Goal: Information Seeking & Learning: Check status

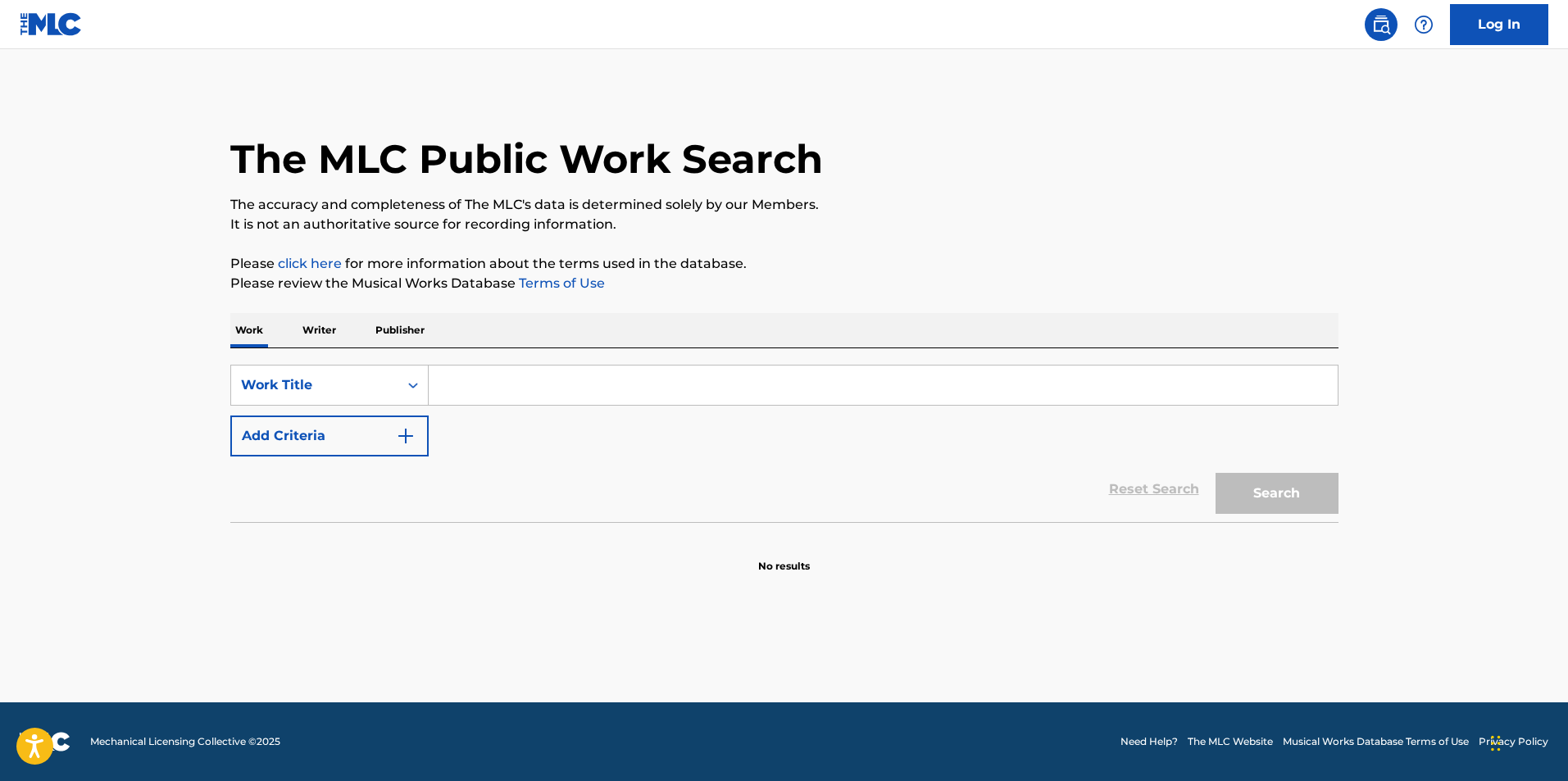
click at [388, 329] on p "Publisher" at bounding box center [400, 329] width 59 height 34
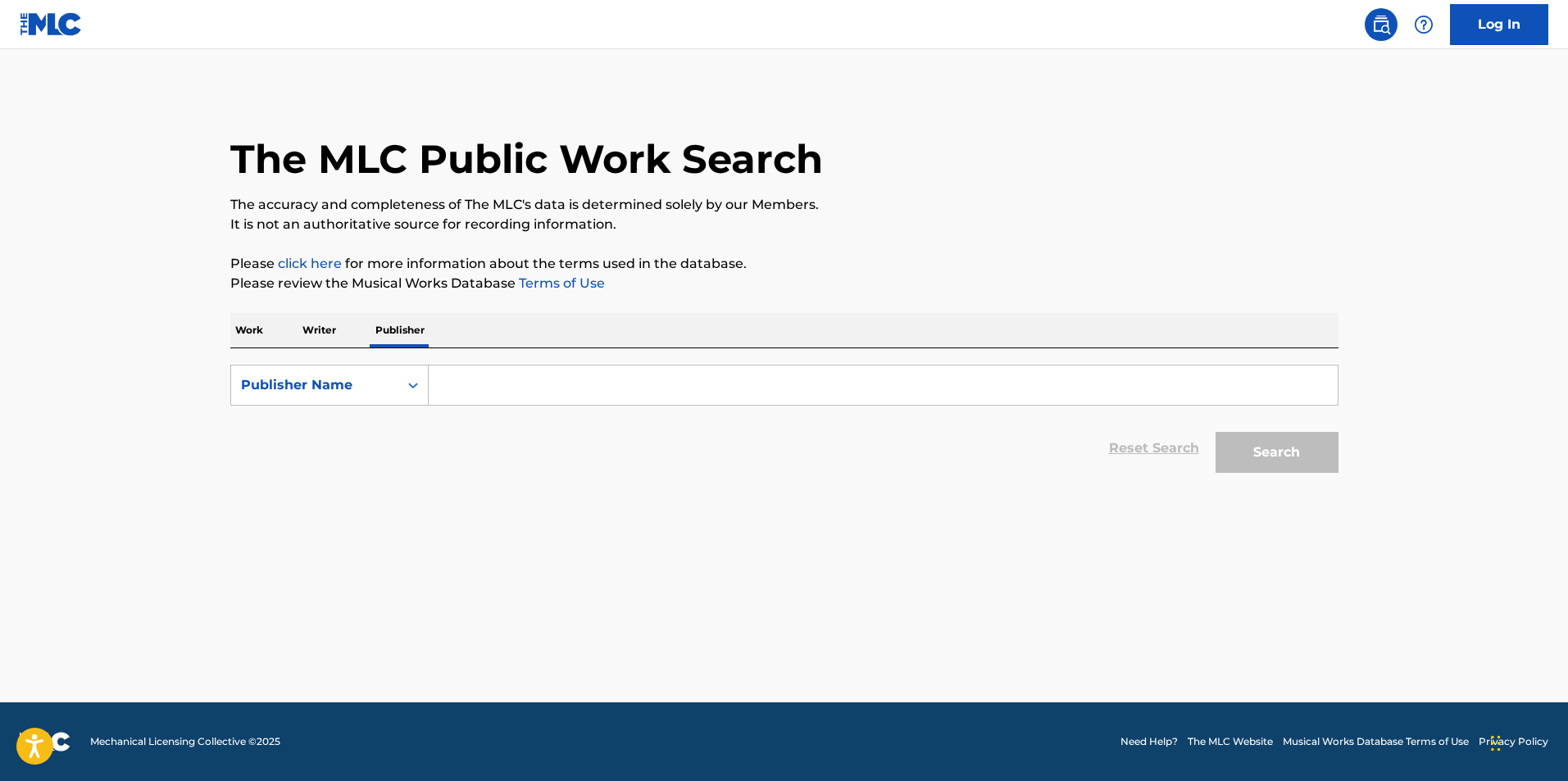
click at [472, 388] on input "Search Form" at bounding box center [883, 385] width 909 height 40
click at [1216, 432] on button "Search" at bounding box center [1277, 453] width 123 height 41
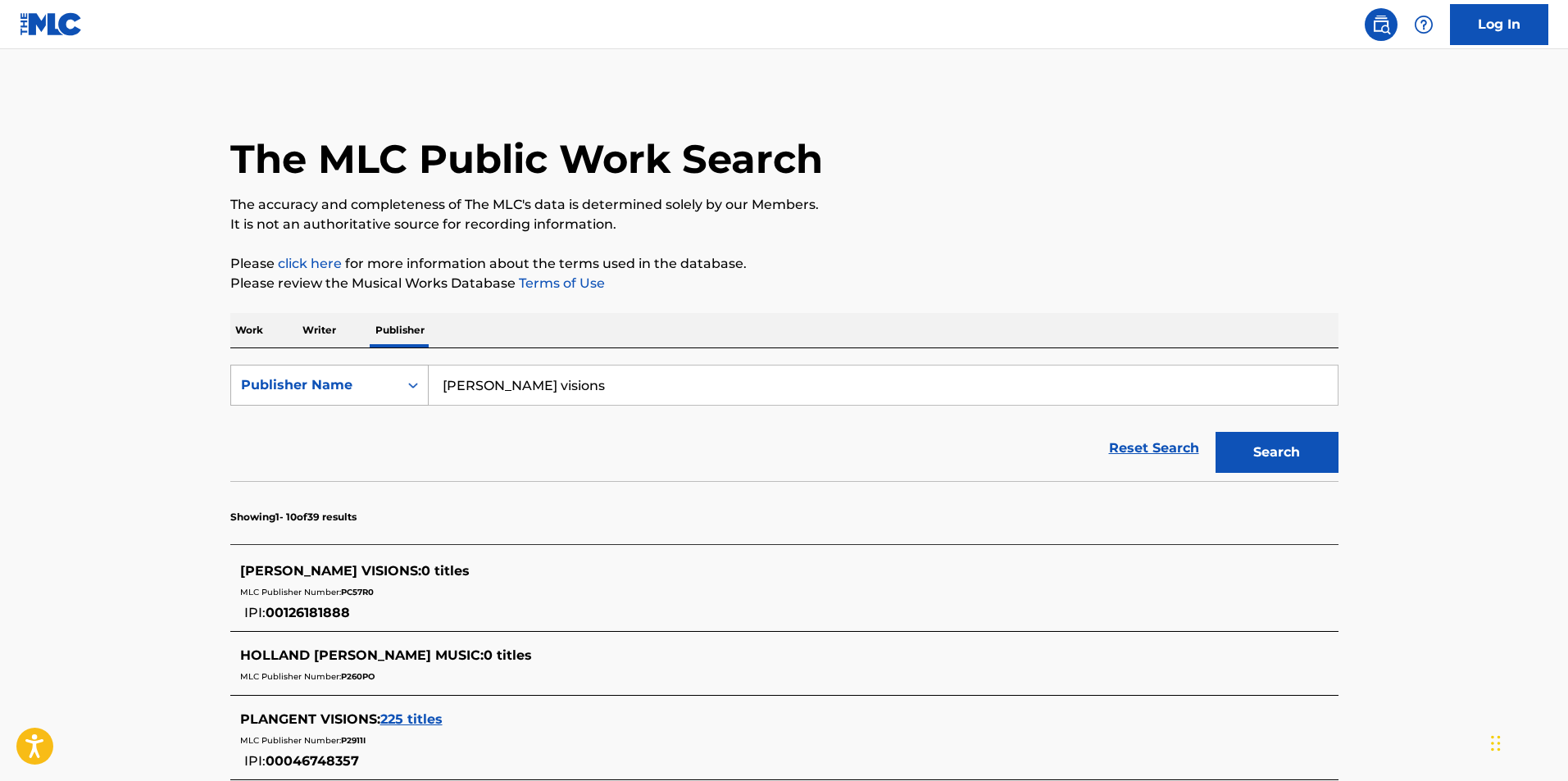
drag, startPoint x: 567, startPoint y: 385, endPoint x: 238, endPoint y: 368, distance: 329.4
click at [238, 368] on div "SearchWithCriteriac647b67f-61fa-460a-90b7-de1fb76ca0bb Publisher Name tunnell v…" at bounding box center [784, 385] width 1108 height 41
click at [1216, 432] on button "Search" at bounding box center [1277, 453] width 123 height 41
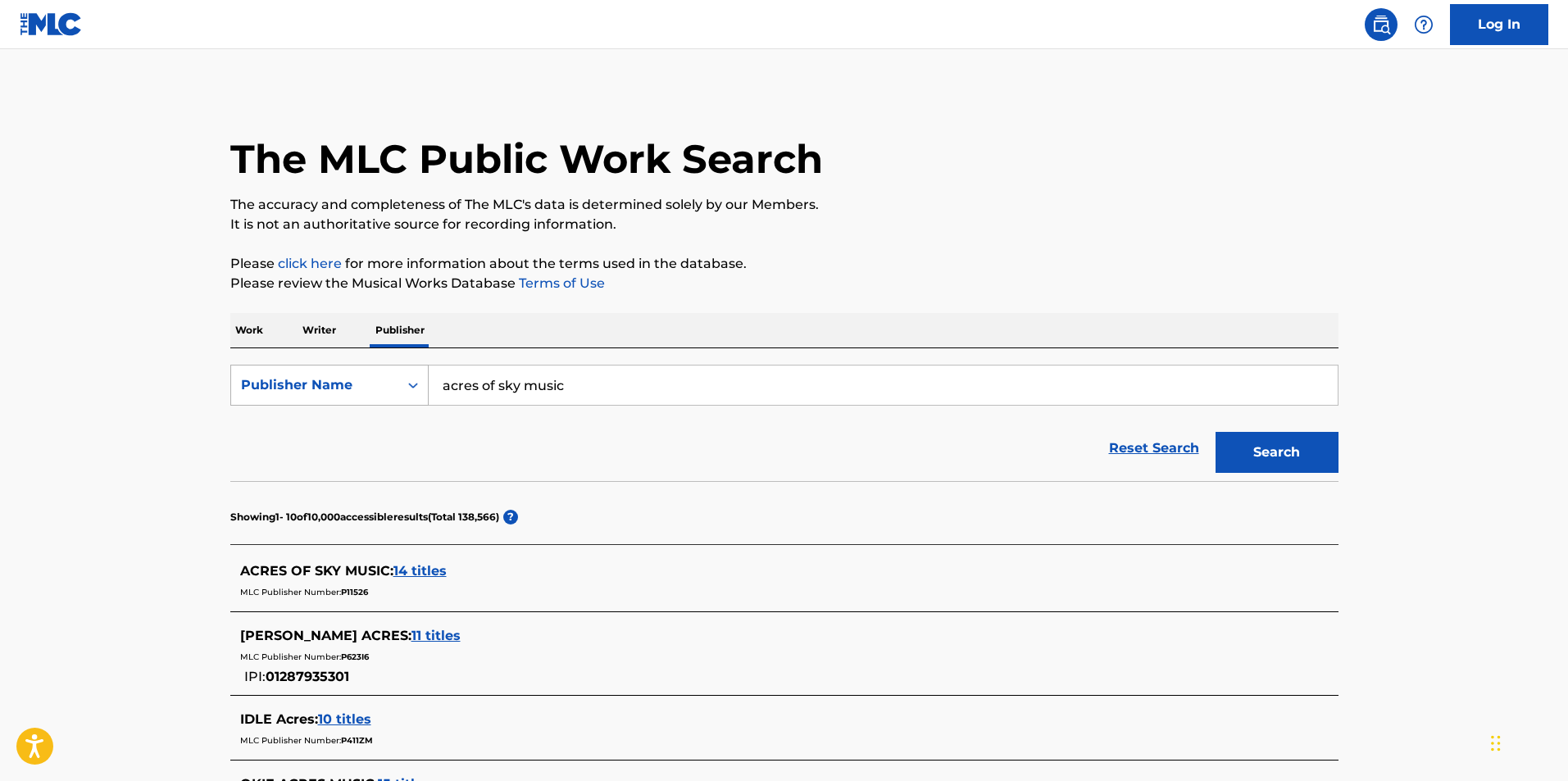
drag, startPoint x: 596, startPoint y: 383, endPoint x: 267, endPoint y: 377, distance: 329.1
click at [267, 377] on div "SearchWithCriteriac647b67f-61fa-460a-90b7-de1fb76ca0bb Publisher Name acres of …" at bounding box center [784, 385] width 1108 height 41
type input "tenacious tunes"
click at [1216, 432] on button "Search" at bounding box center [1277, 453] width 123 height 41
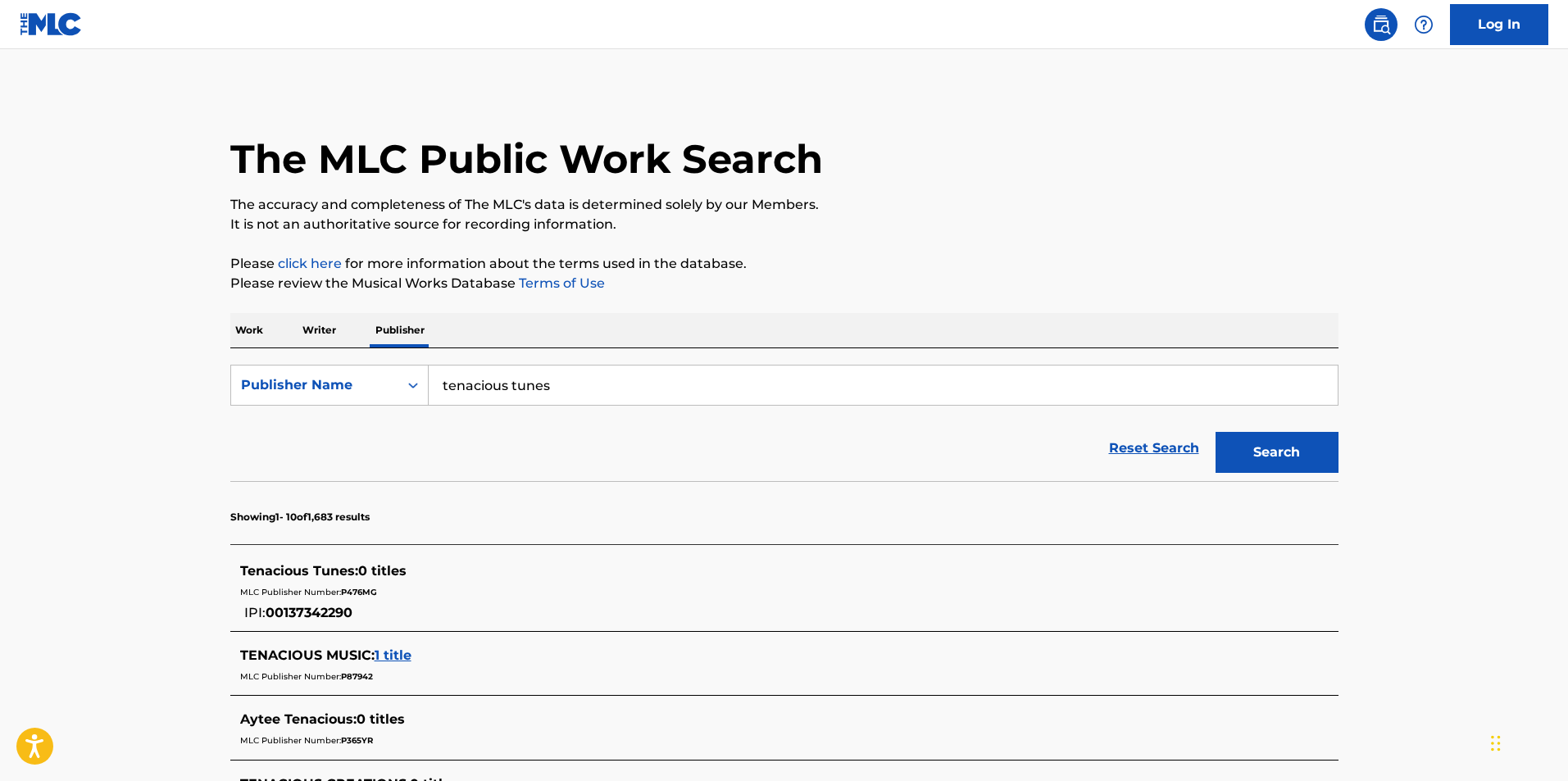
click at [400, 657] on span "1 title" at bounding box center [393, 655] width 37 height 16
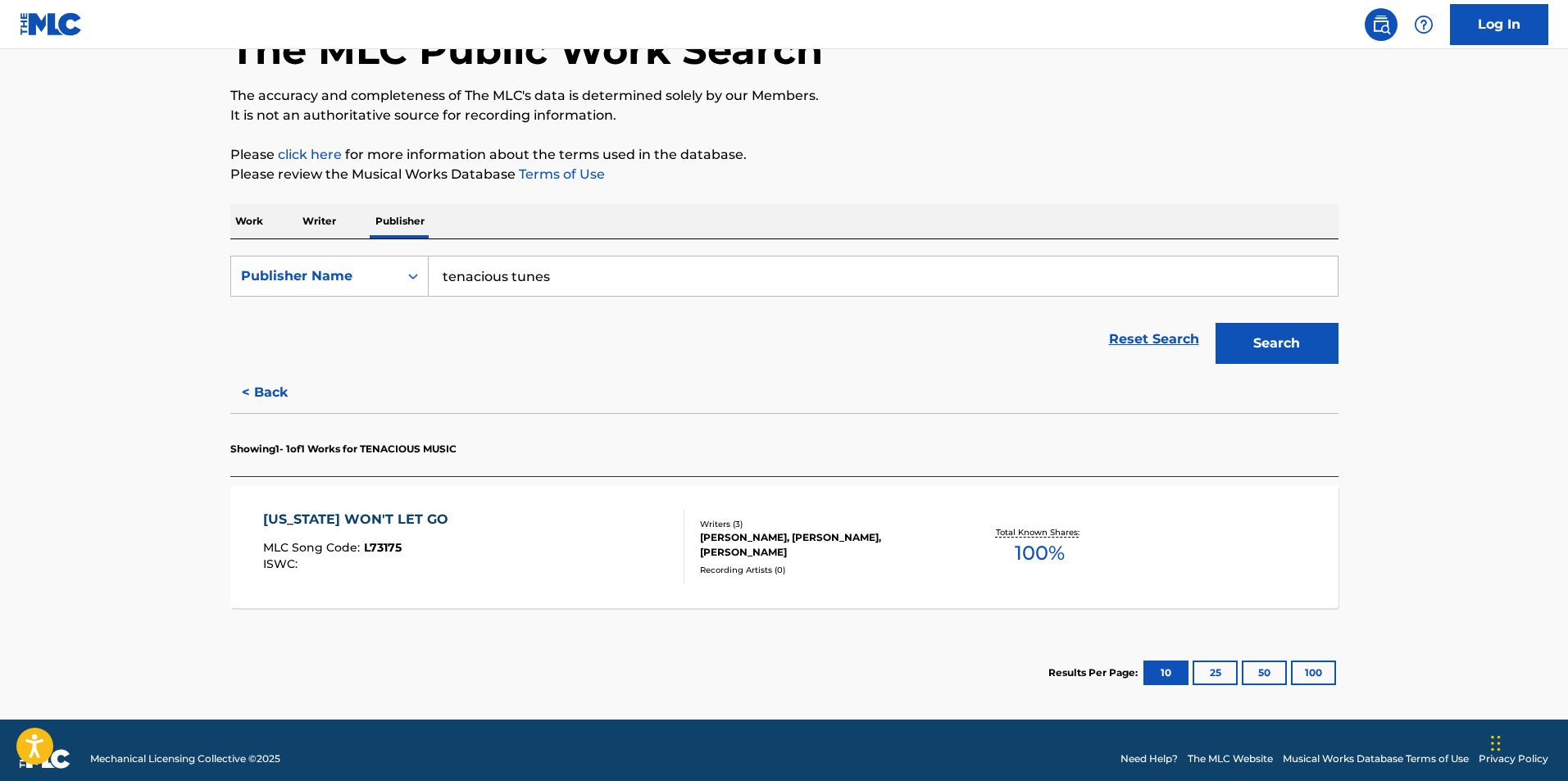
scroll to position [126, 0]
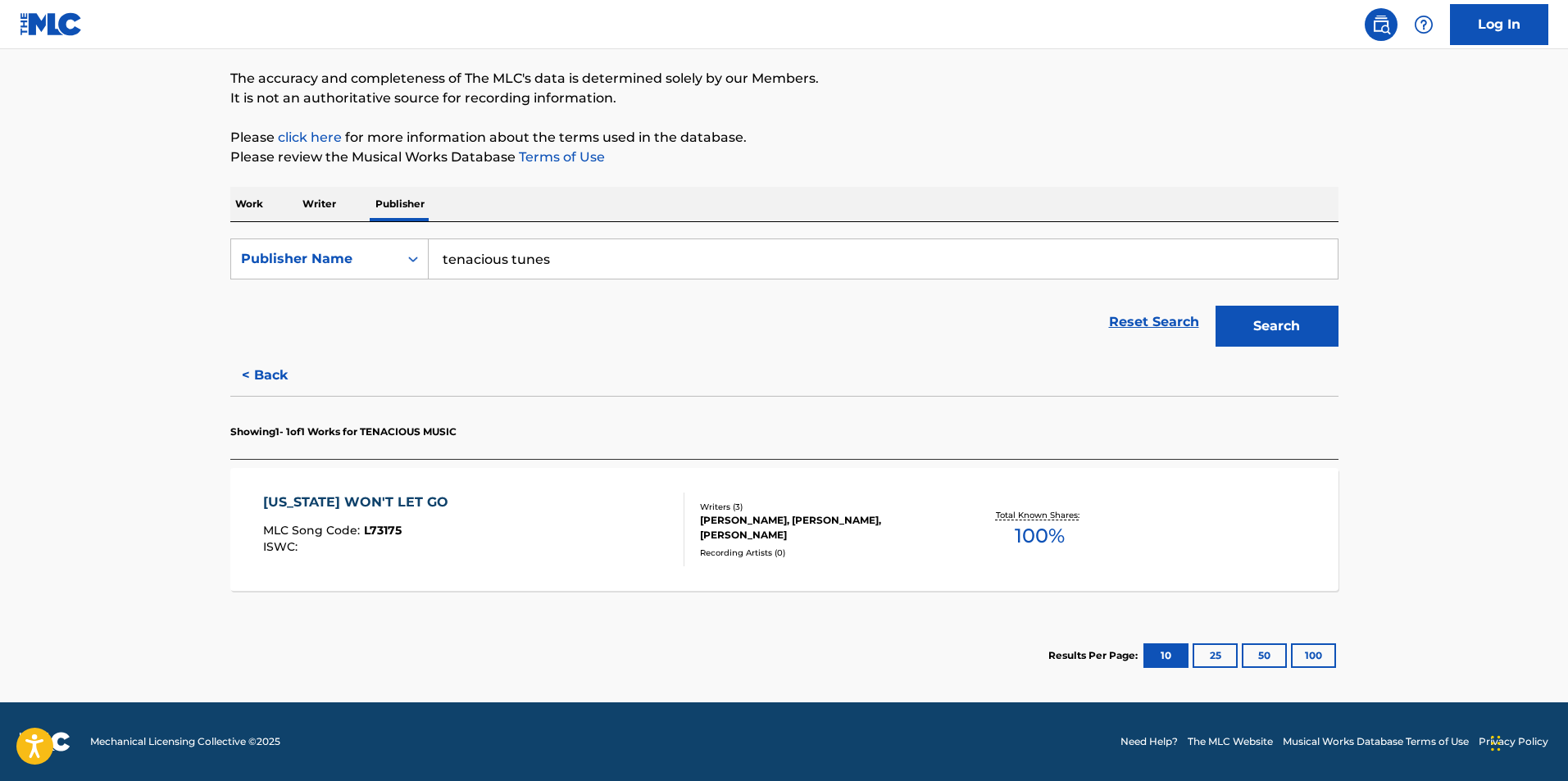
click at [402, 499] on div "LOUISIANA WON'T LET GO" at bounding box center [360, 502] width 193 height 19
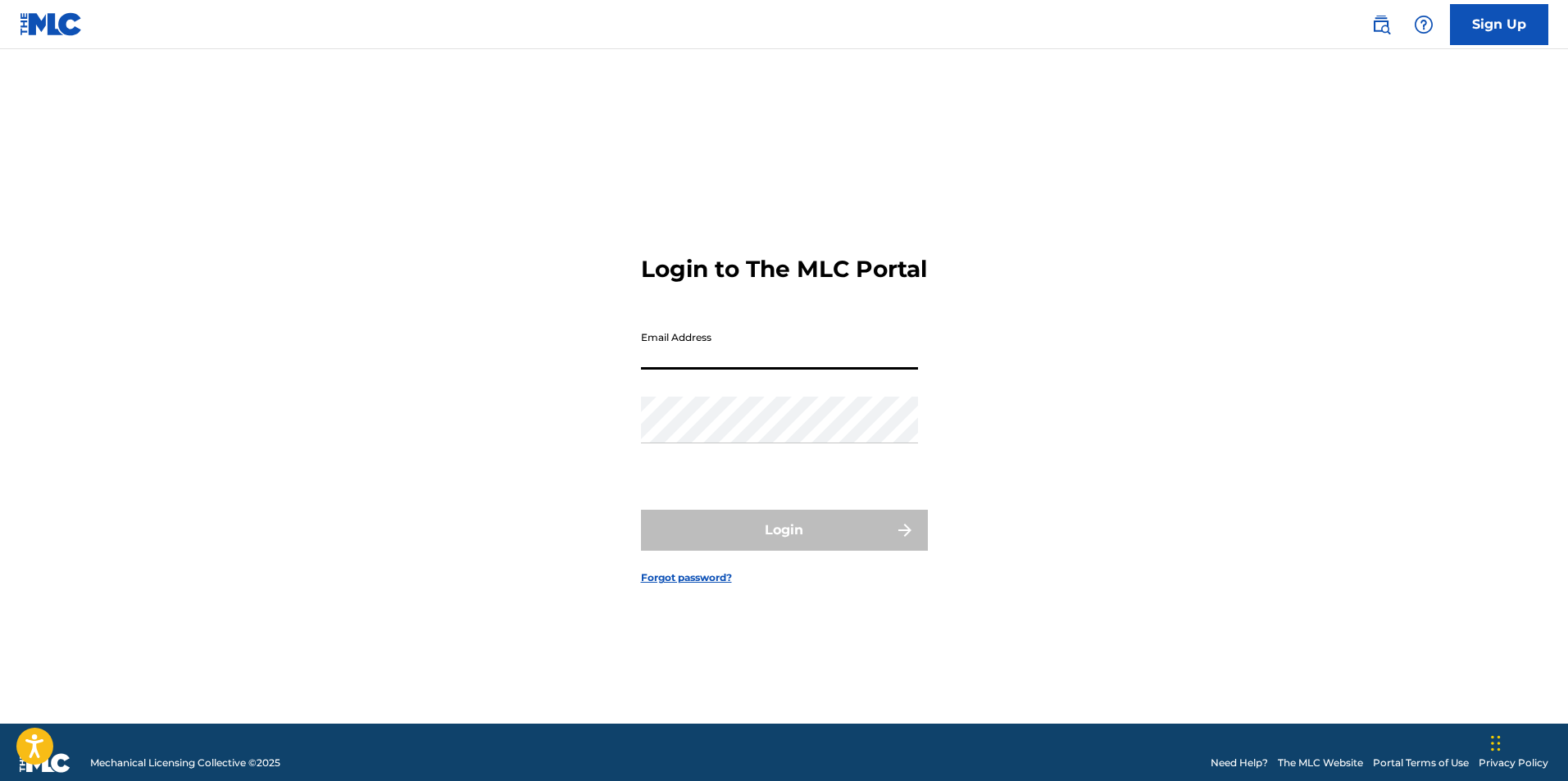
click at [762, 358] on input "Email Address" at bounding box center [779, 346] width 277 height 47
type input "[EMAIL_ADDRESS][DOMAIN_NAME]"
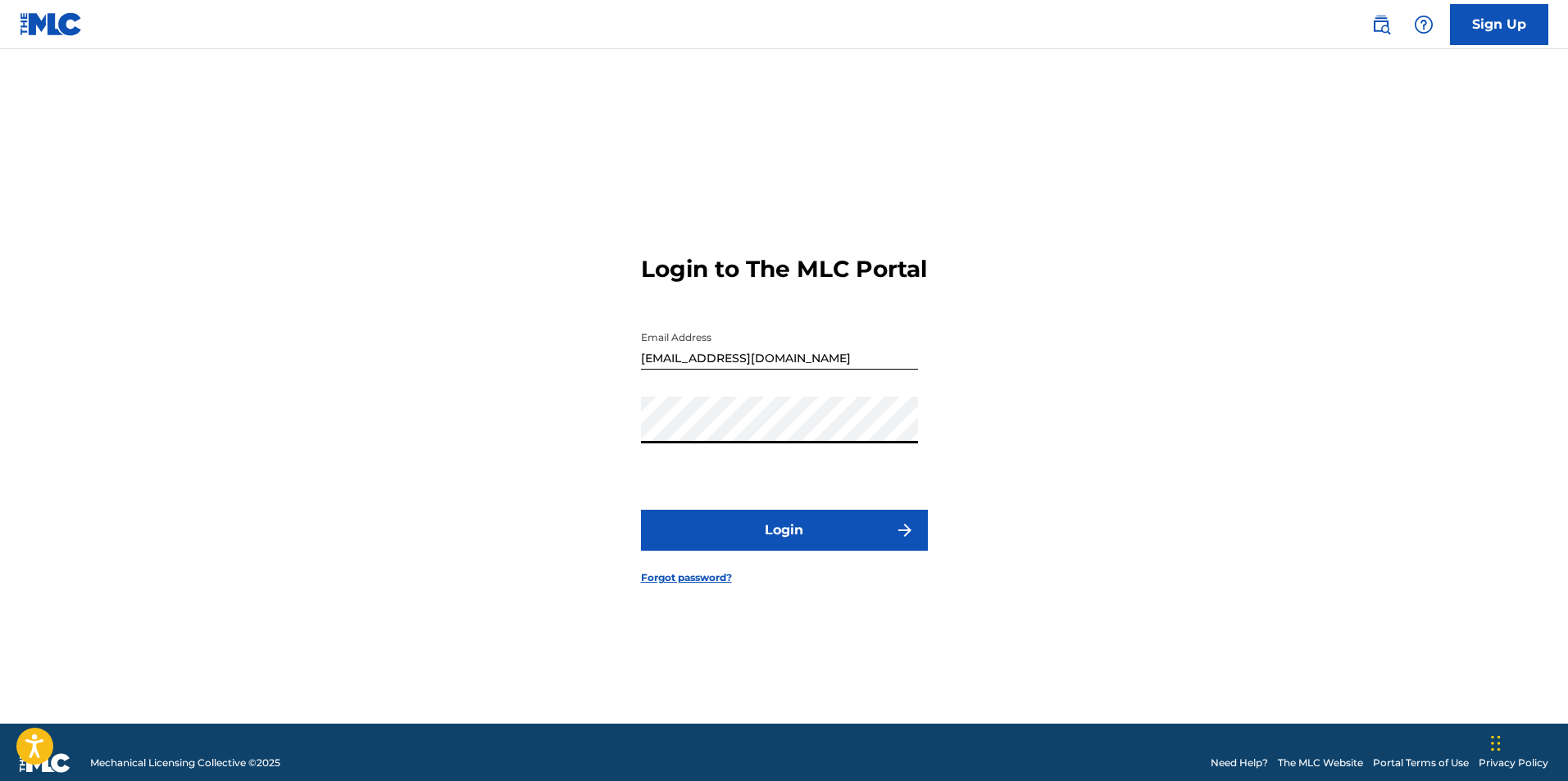
click at [641, 510] on button "Login" at bounding box center [784, 530] width 287 height 41
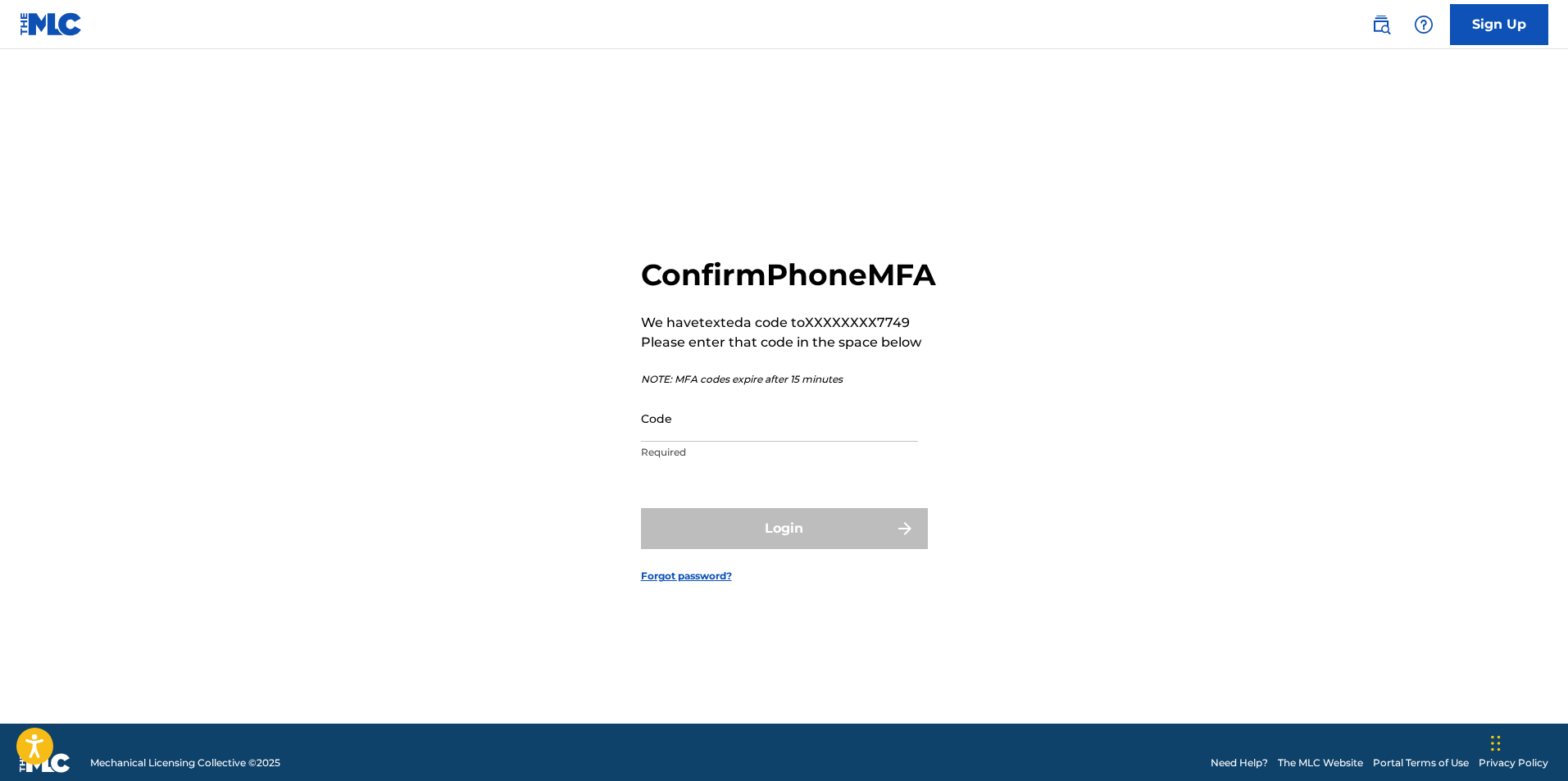
drag, startPoint x: 830, startPoint y: 384, endPoint x: 716, endPoint y: 455, distance: 134.3
click at [716, 442] on input "Code" at bounding box center [779, 419] width 277 height 47
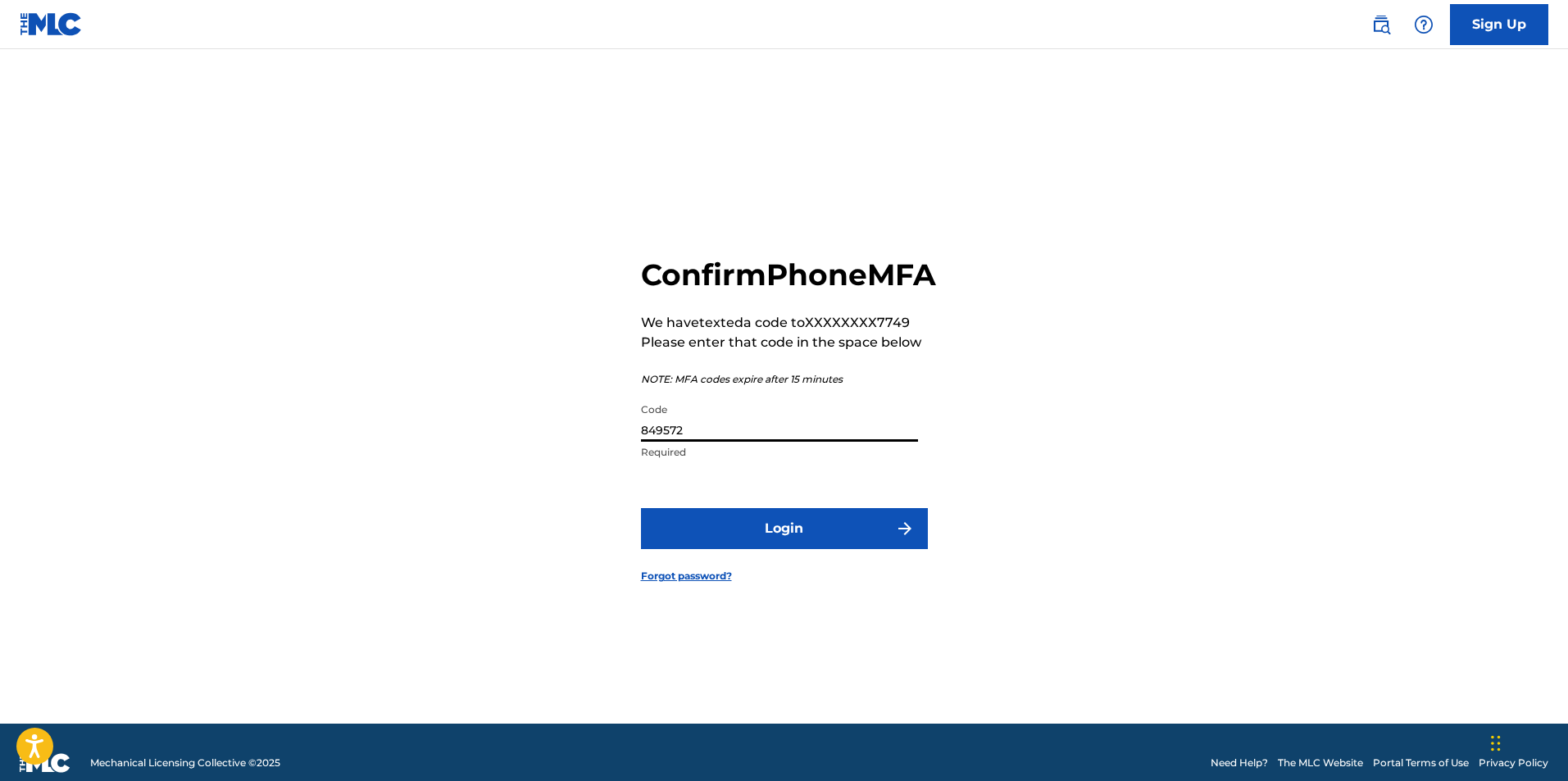
type input "849572"
click at [794, 544] on button "Login" at bounding box center [784, 529] width 287 height 41
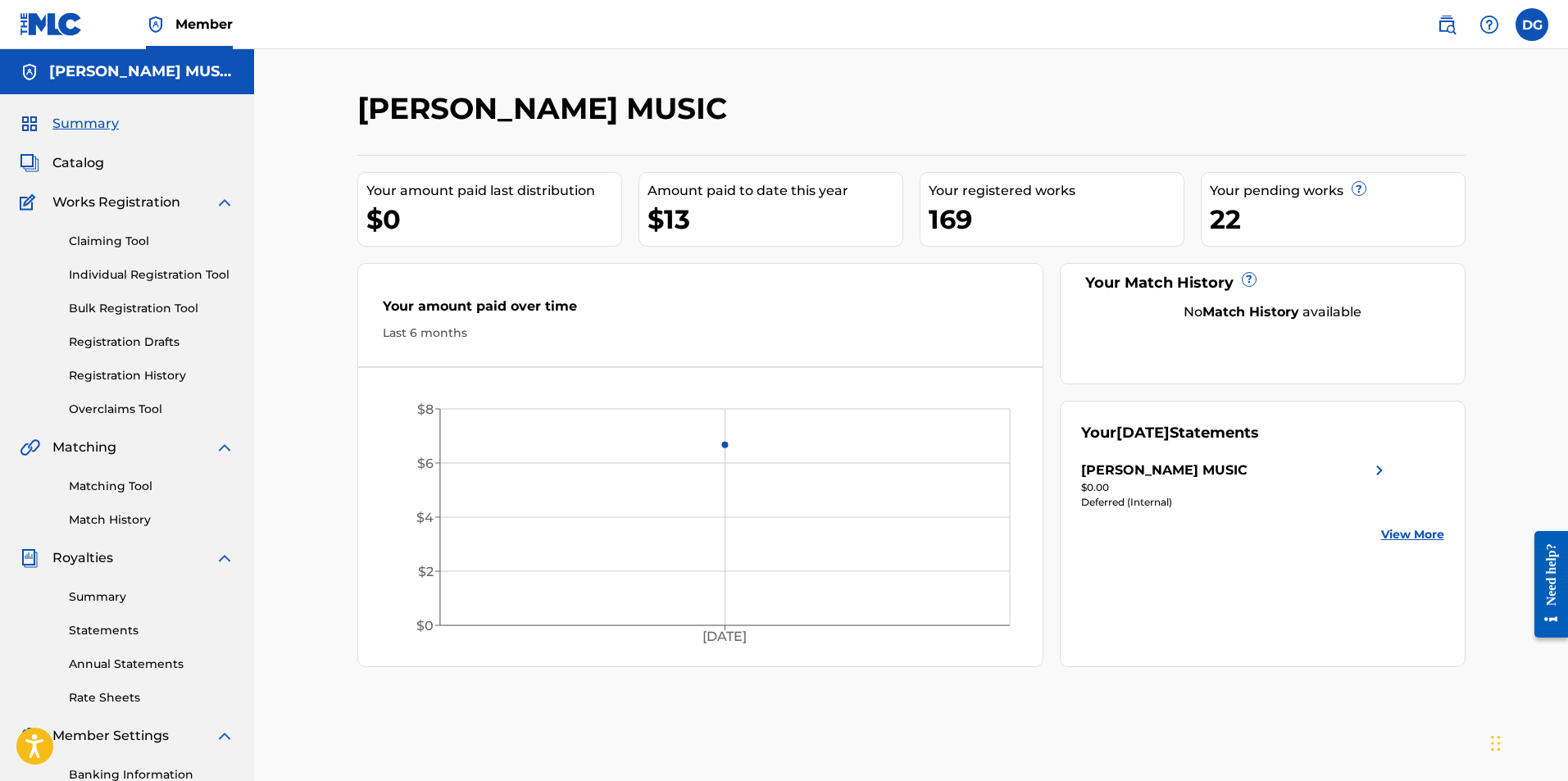
click at [93, 168] on span "Catalog" at bounding box center [78, 163] width 52 height 19
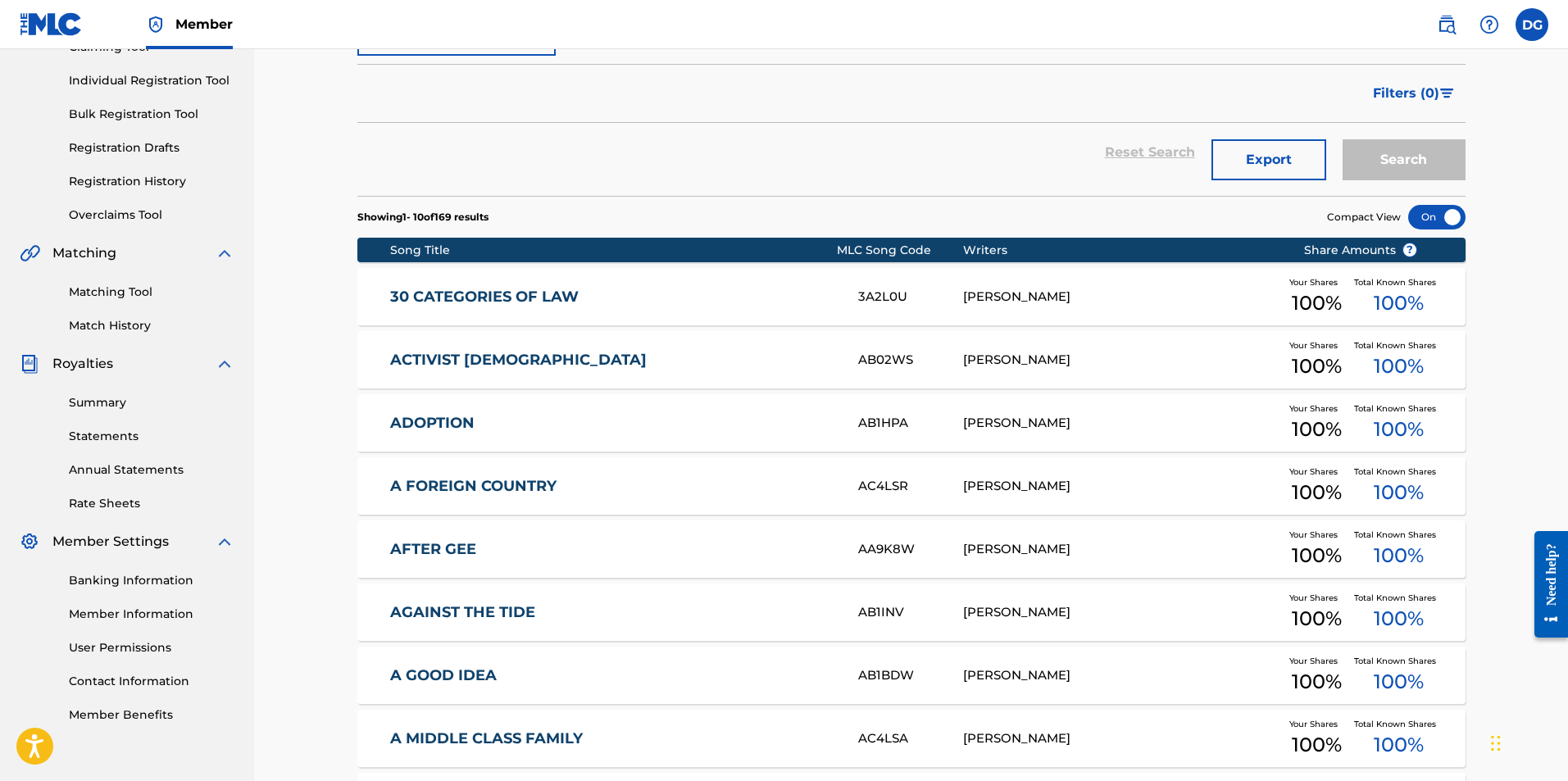
scroll to position [470, 0]
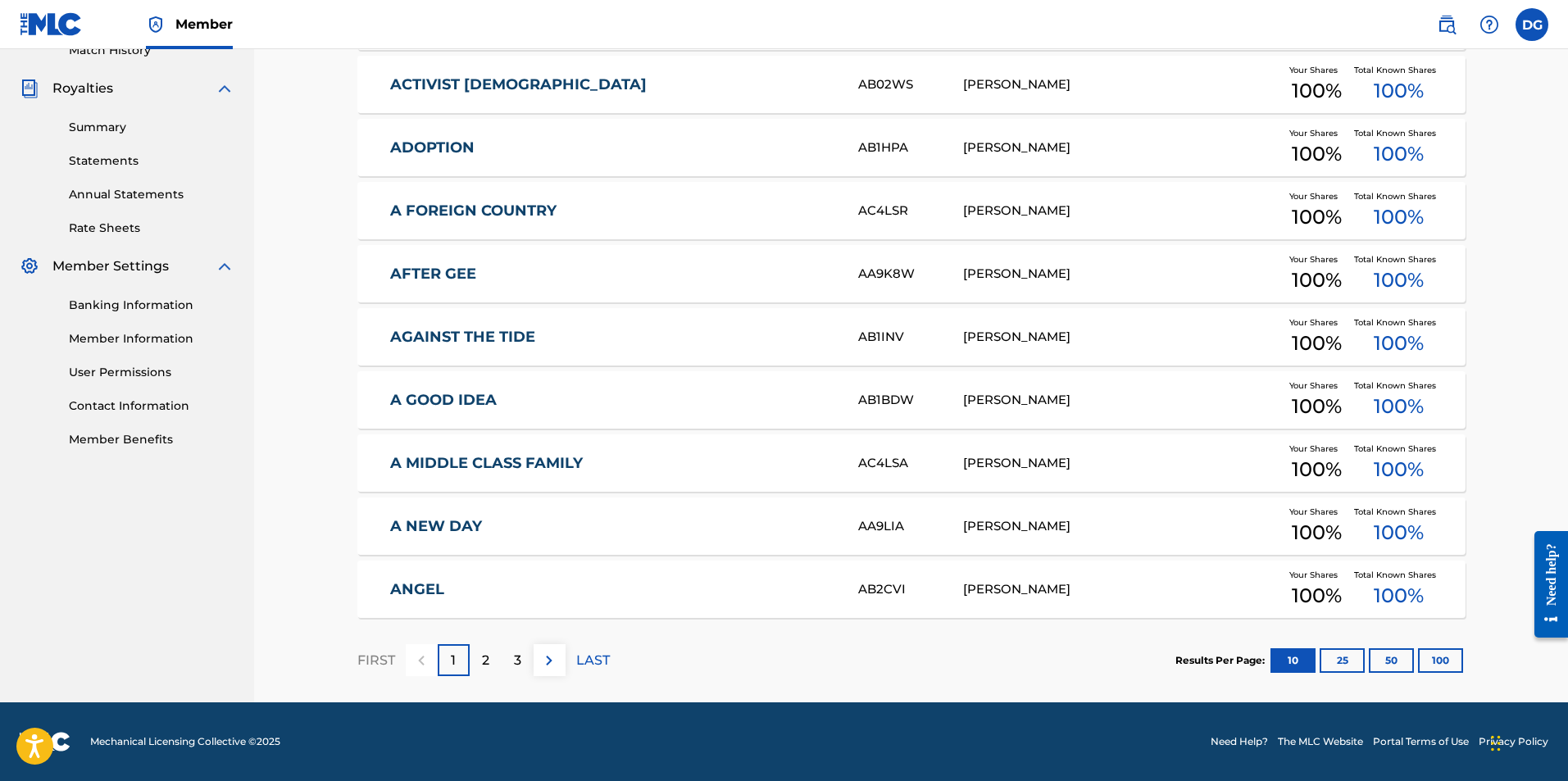
click at [1340, 661] on button "25" at bounding box center [1342, 660] width 45 height 25
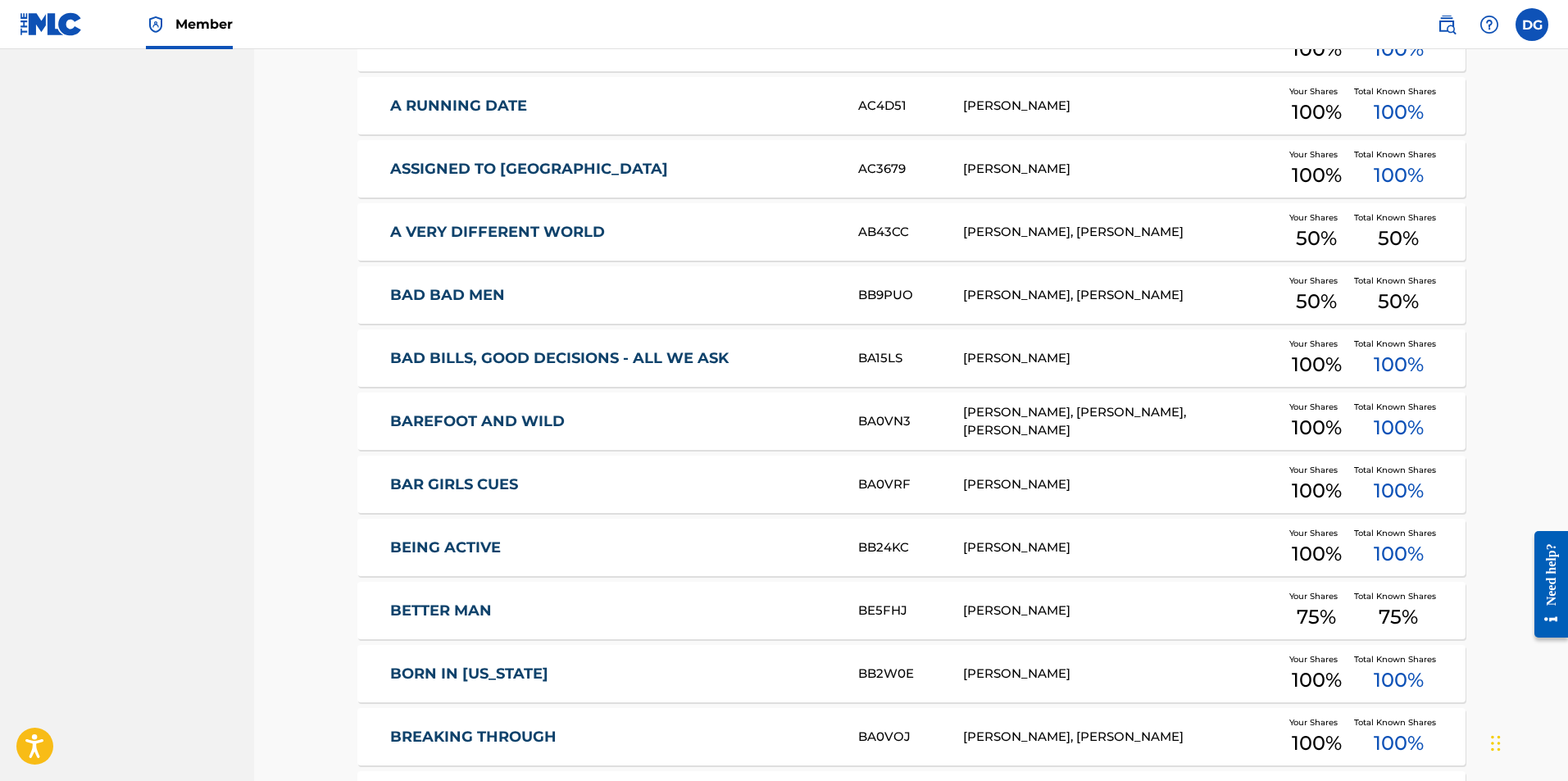
scroll to position [1207, 0]
click at [485, 614] on link "BETTER MAN" at bounding box center [612, 610] width 446 height 18
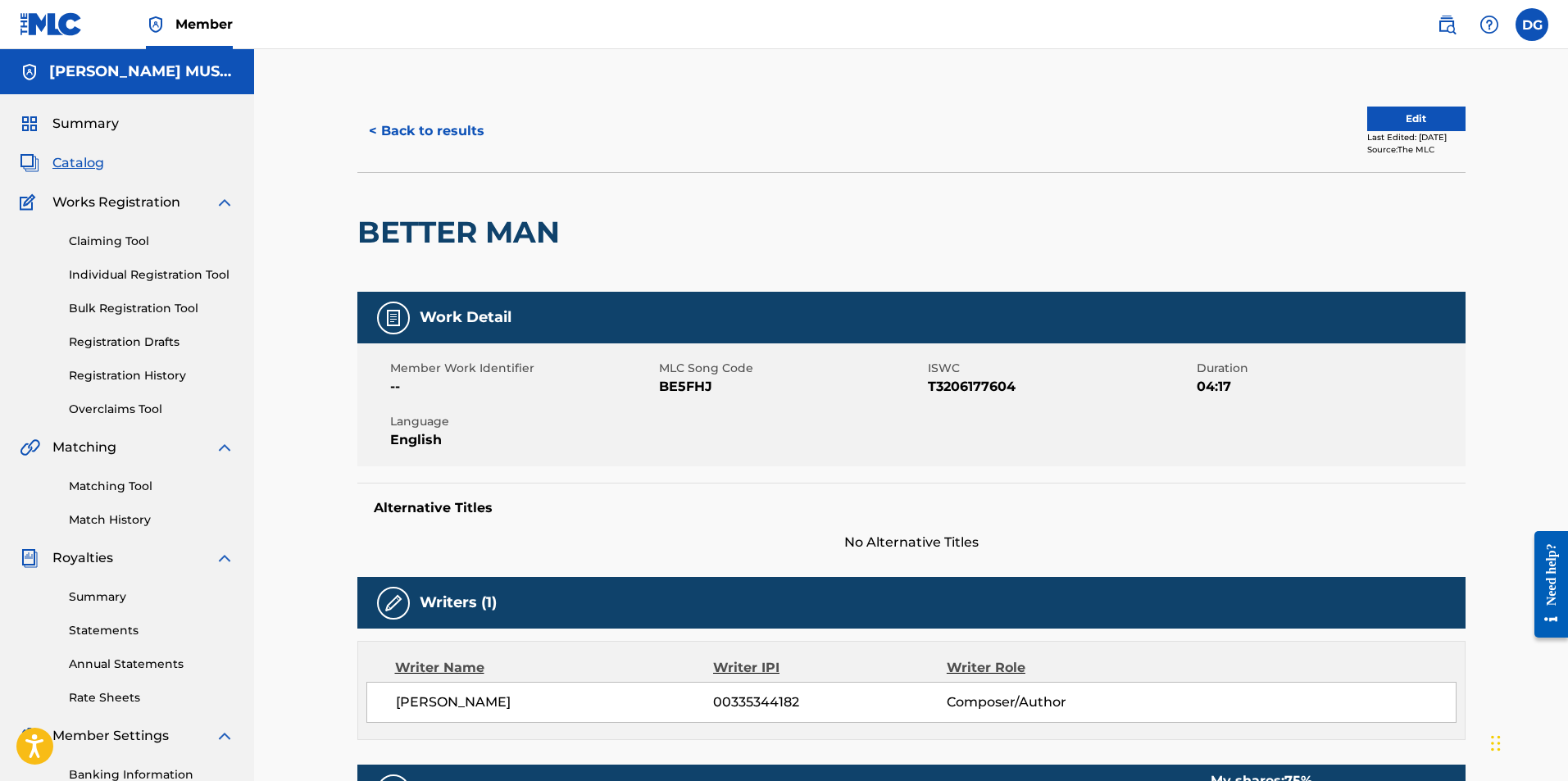
click at [89, 162] on span "Catalog" at bounding box center [78, 163] width 52 height 19
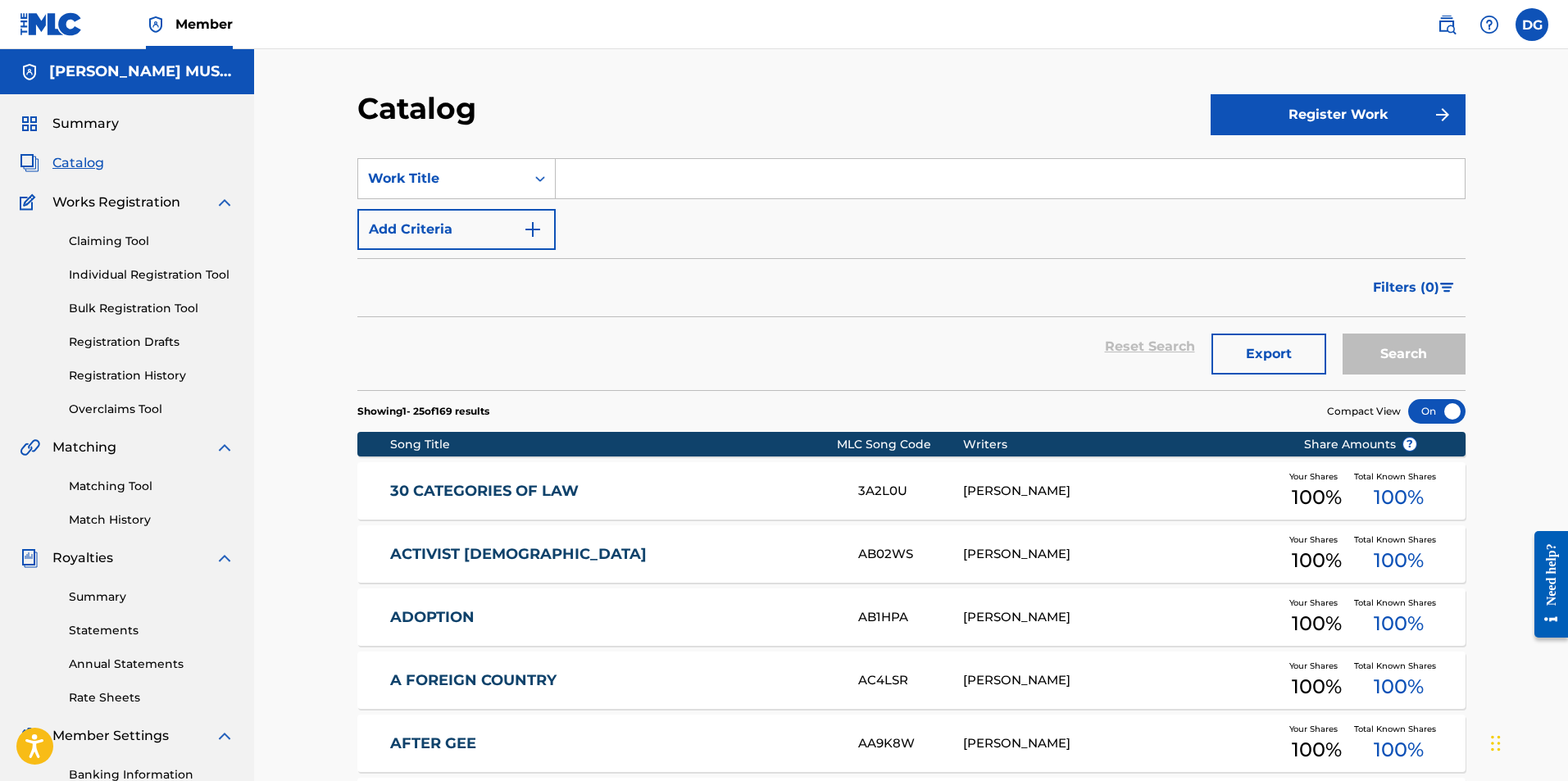
click at [537, 488] on link "30 CATEGORIES OF LAW" at bounding box center [612, 491] width 446 height 18
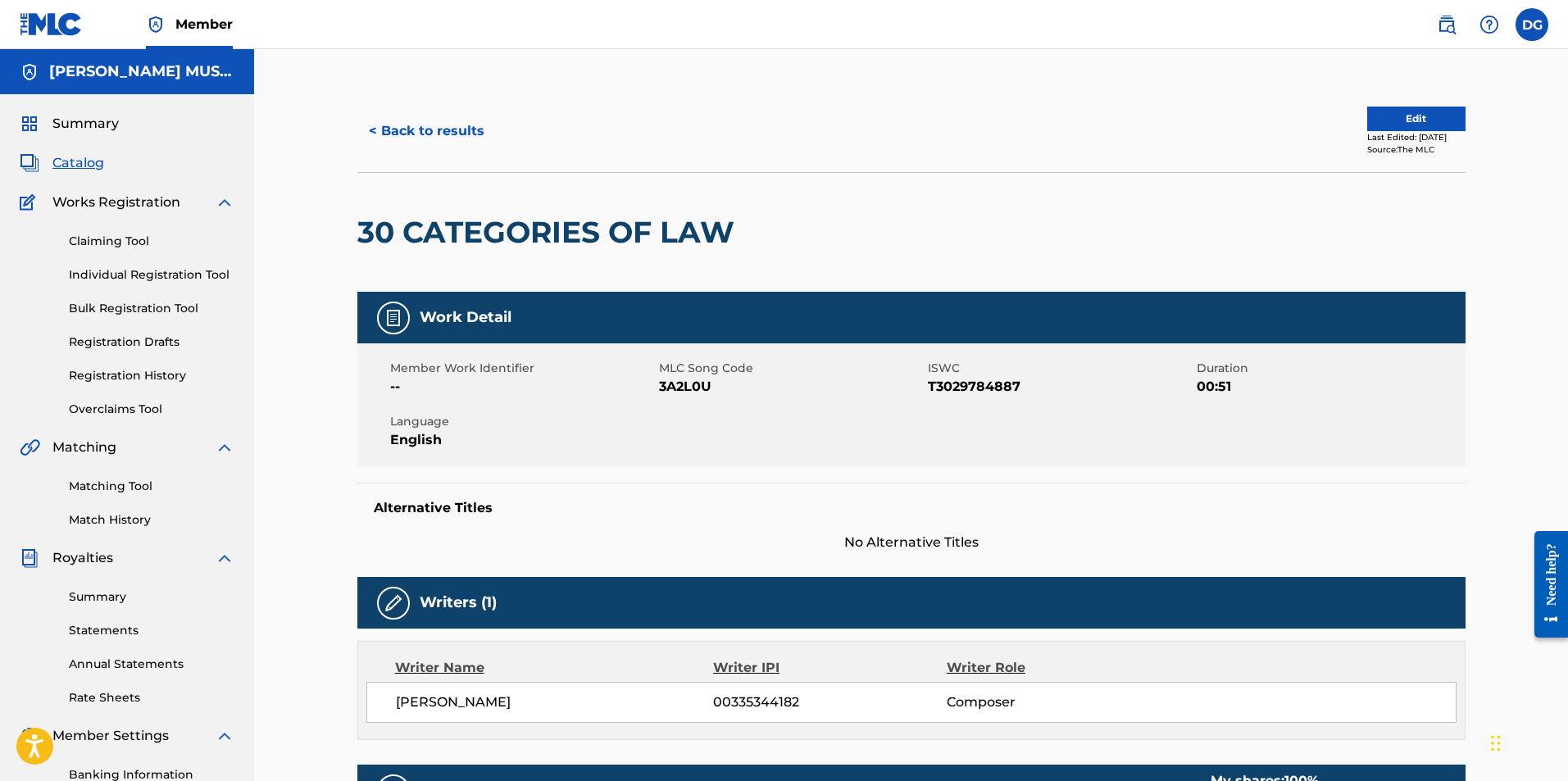
click at [83, 166] on span "Catalog" at bounding box center [78, 163] width 52 height 19
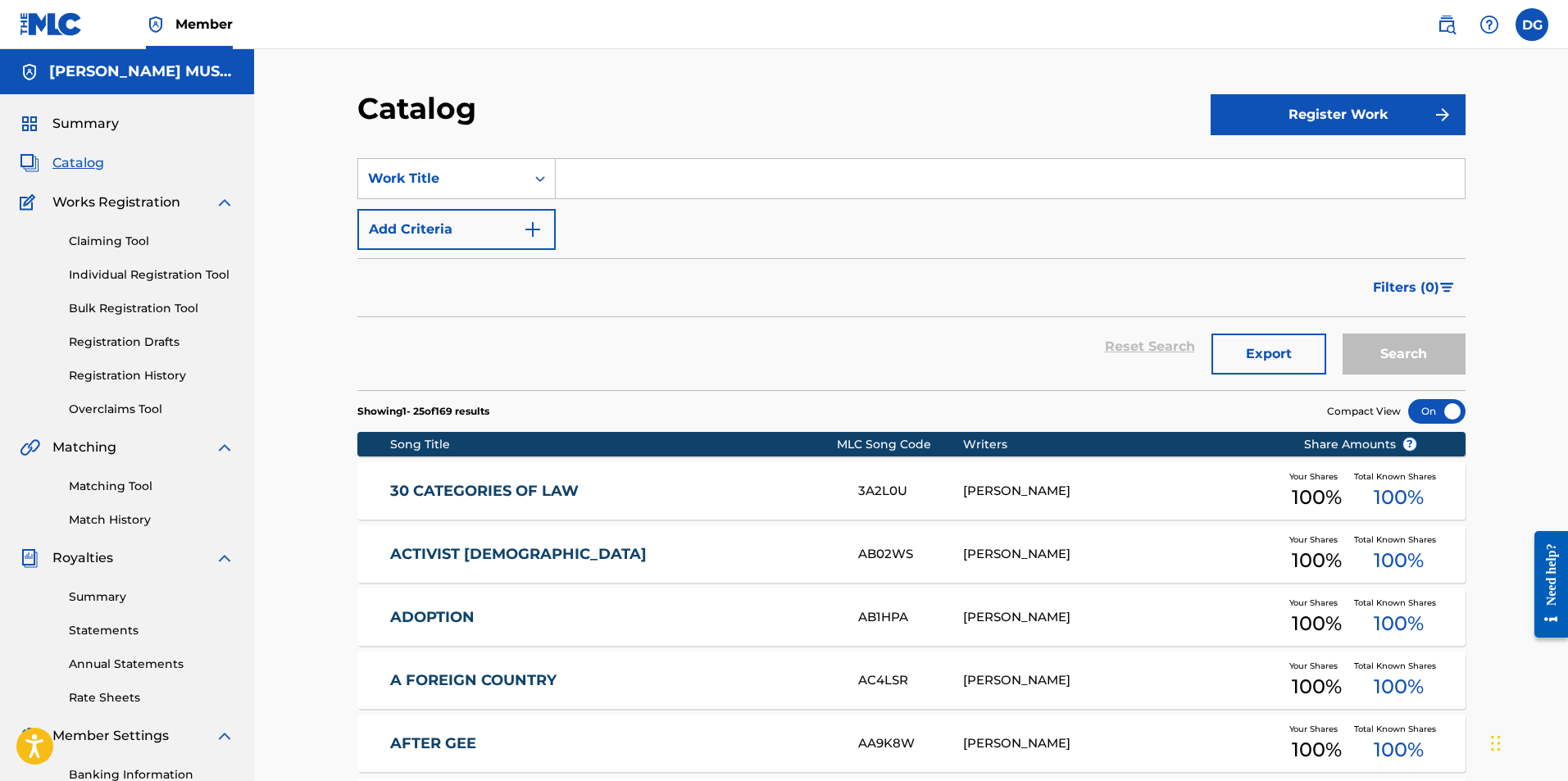
click at [80, 168] on span "Catalog" at bounding box center [78, 163] width 52 height 19
click at [92, 119] on span "Summary" at bounding box center [86, 123] width 66 height 19
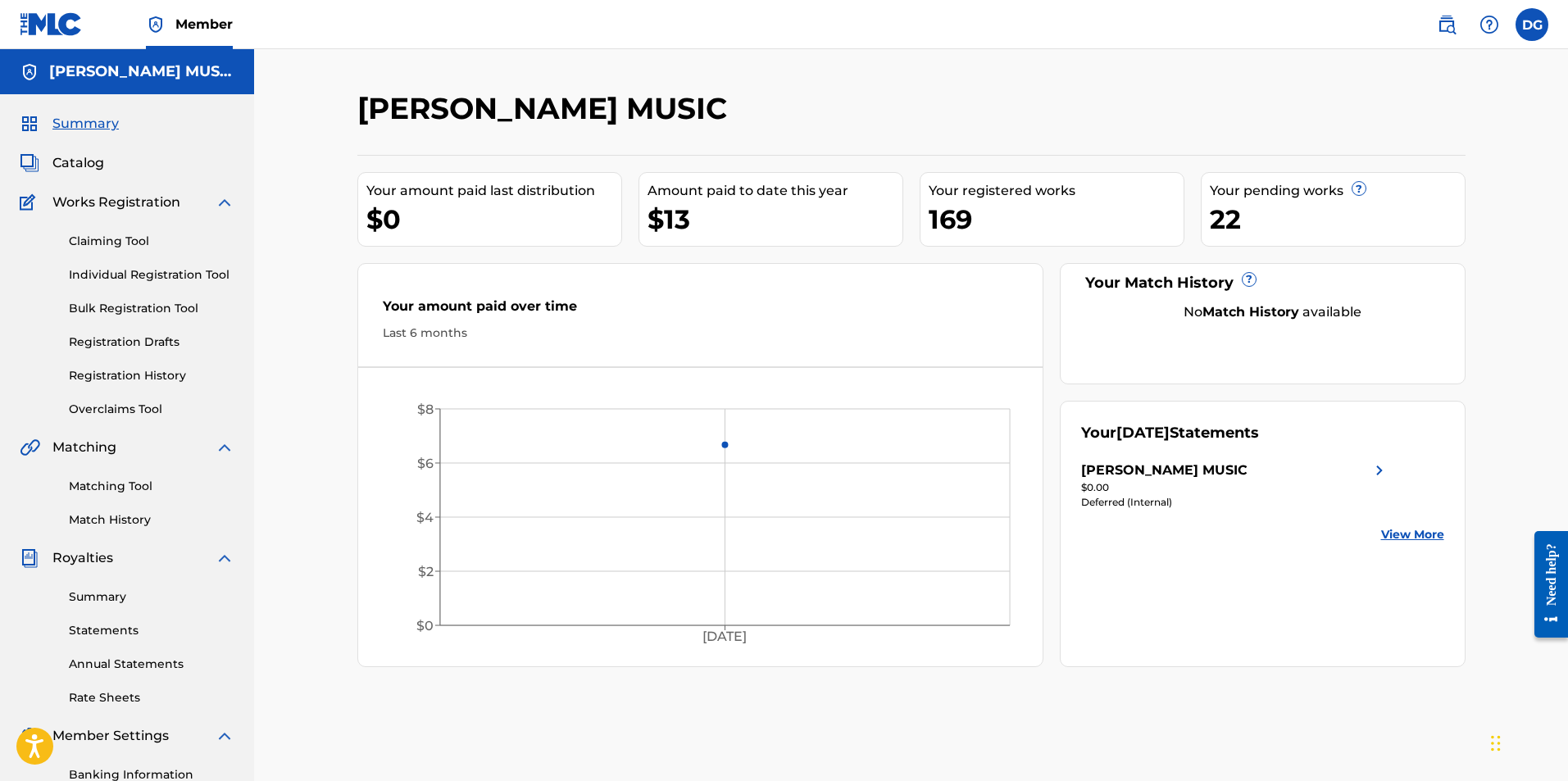
click at [86, 167] on span "Catalog" at bounding box center [78, 163] width 52 height 19
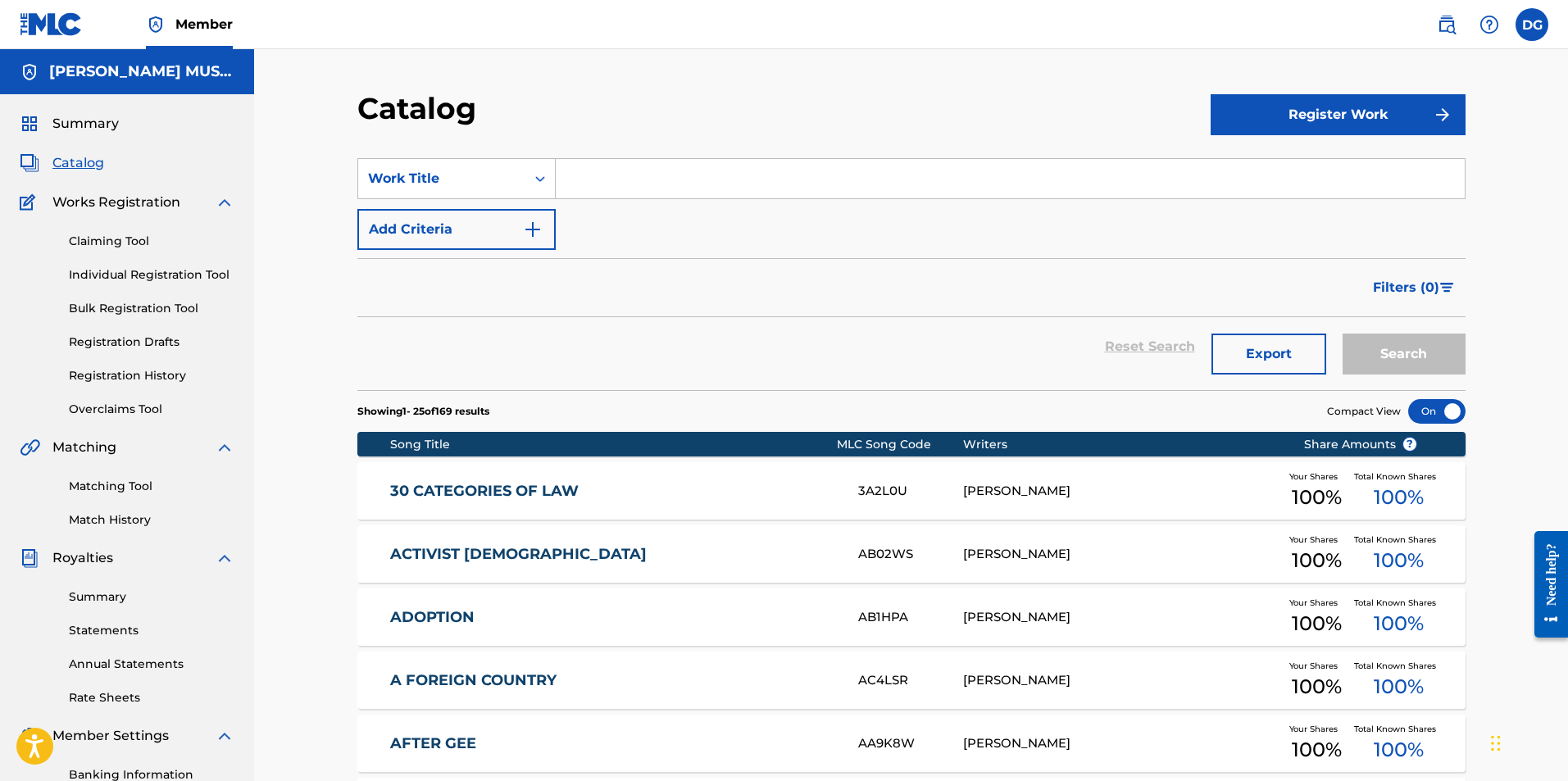
click at [144, 206] on span "Works Registration" at bounding box center [116, 201] width 128 height 19
click at [159, 275] on link "Individual Registration Tool" at bounding box center [152, 275] width 166 height 17
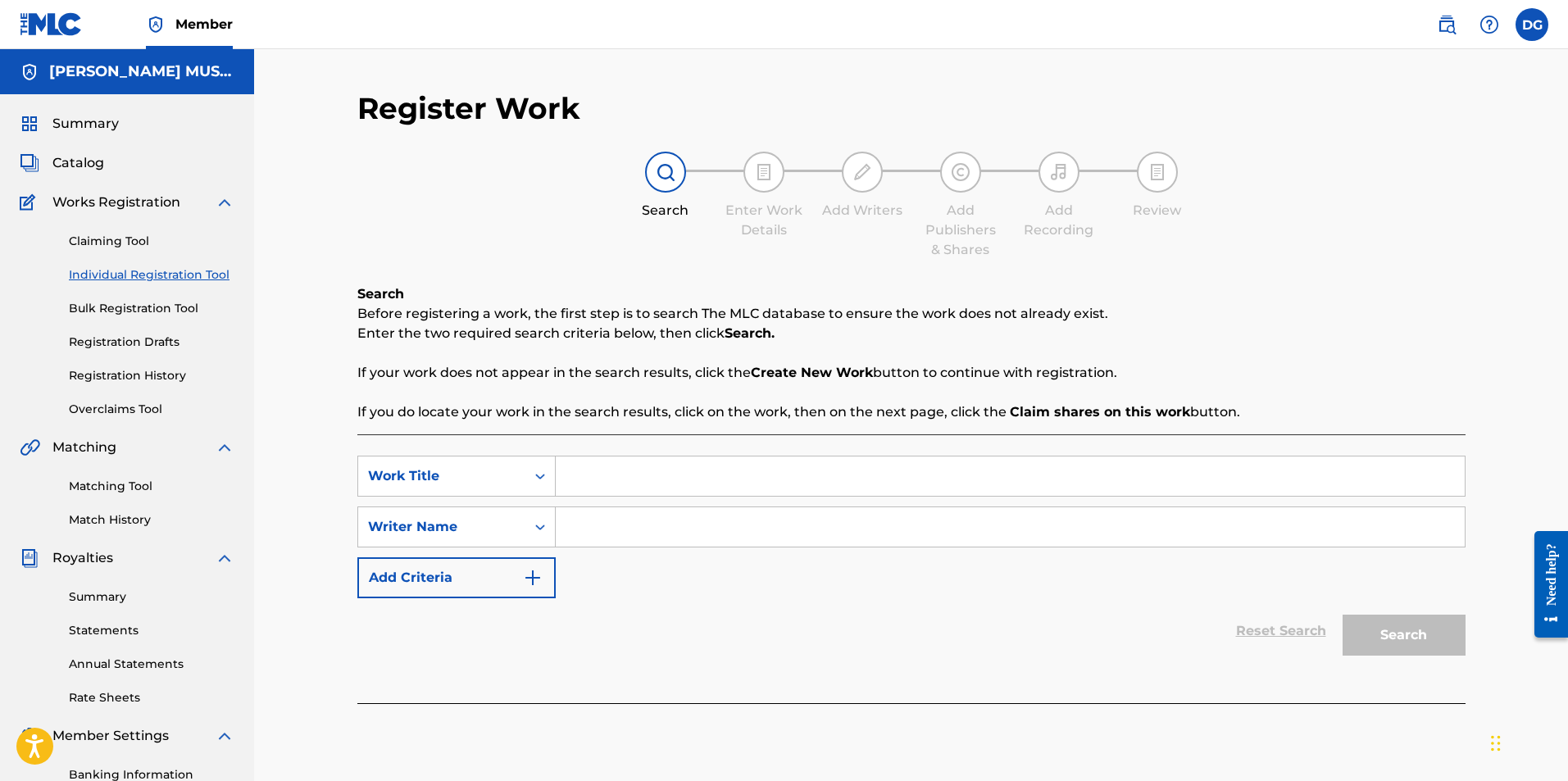
click at [94, 604] on link "Summary" at bounding box center [152, 597] width 166 height 17
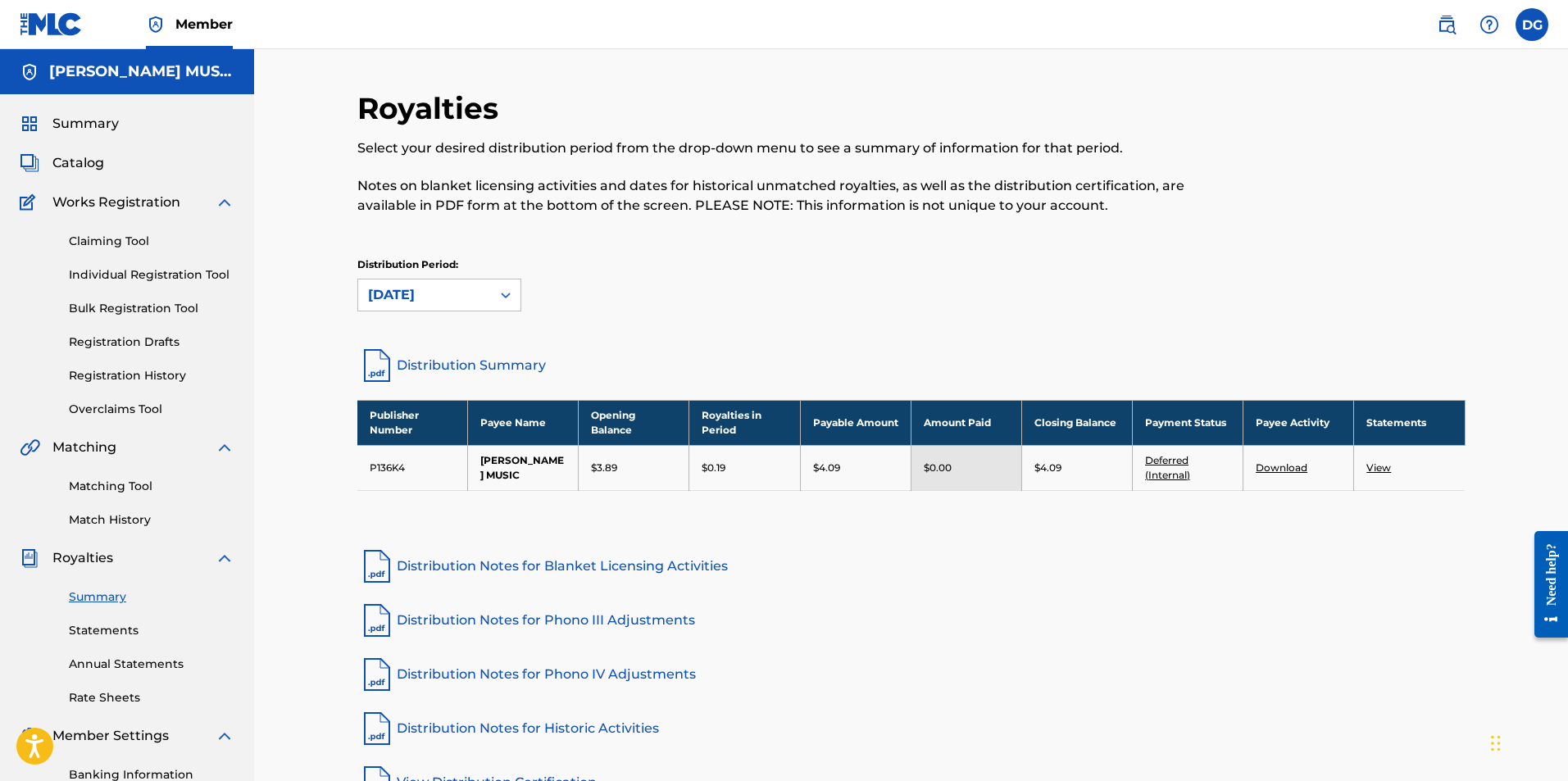
click at [72, 160] on span "Catalog" at bounding box center [78, 163] width 52 height 19
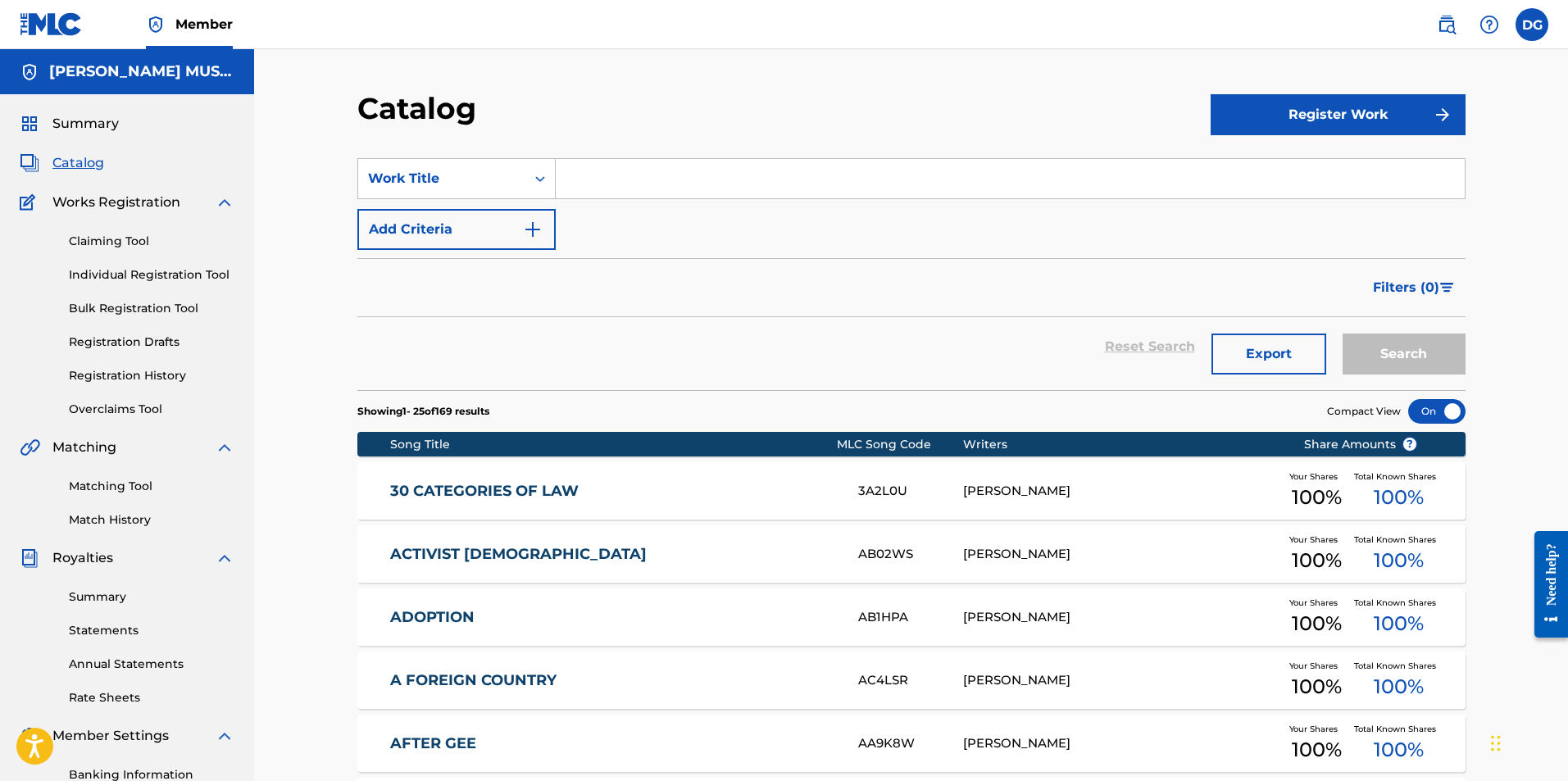
click at [86, 121] on span "Summary" at bounding box center [86, 123] width 66 height 19
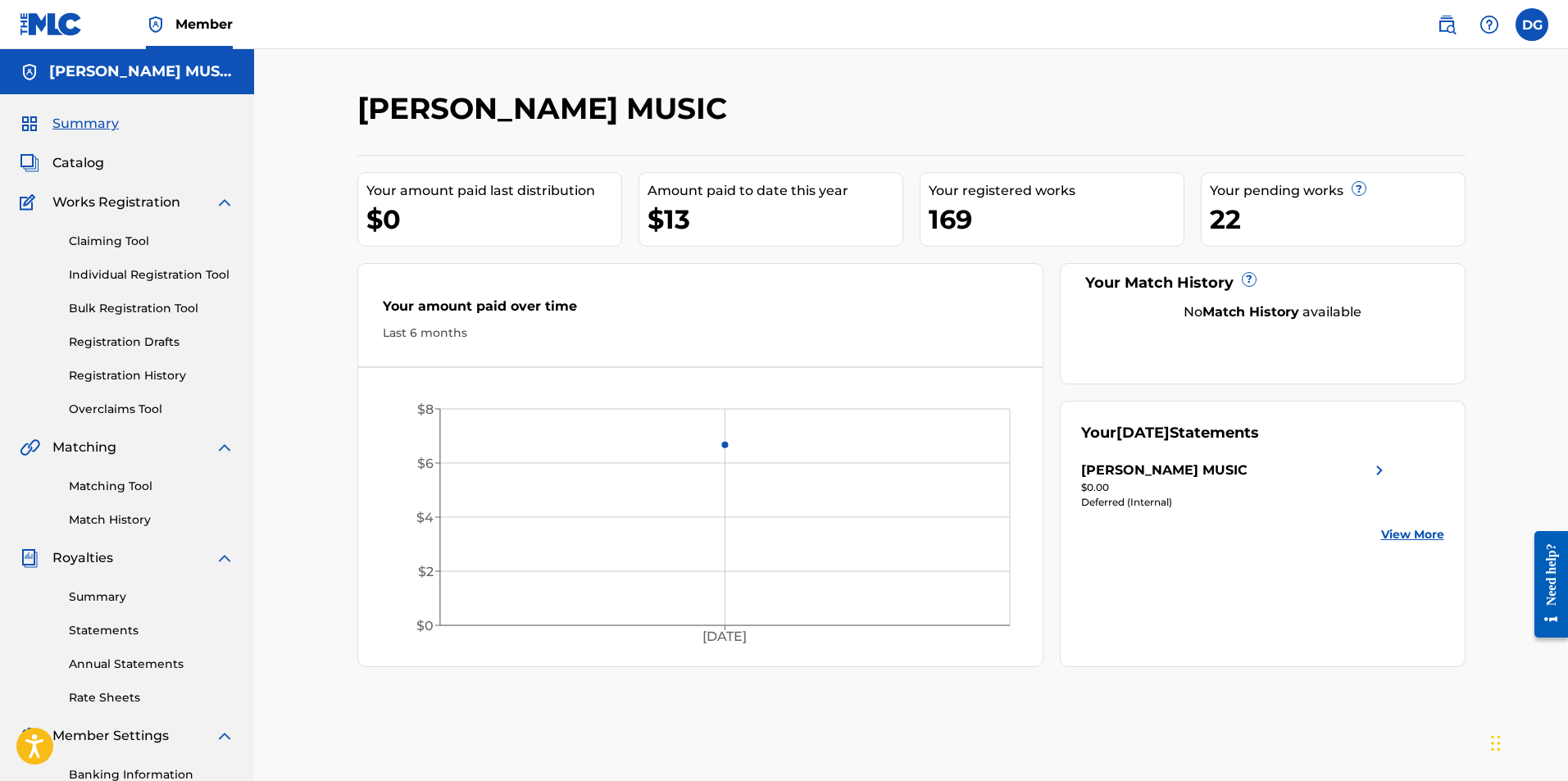
click at [86, 121] on span "Summary" at bounding box center [86, 123] width 66 height 19
click at [124, 343] on link "Registration Drafts" at bounding box center [152, 342] width 166 height 17
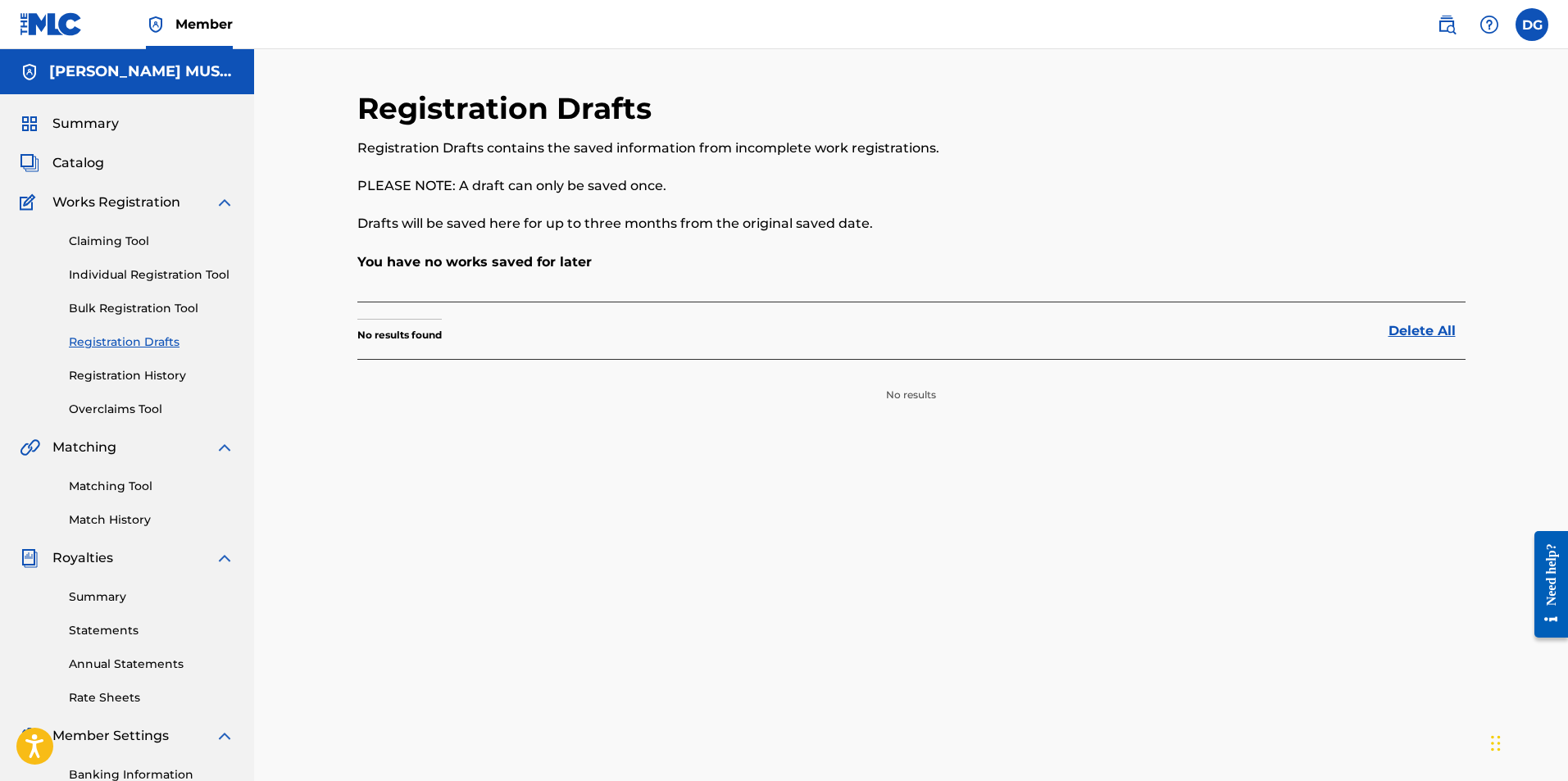
click at [121, 376] on link "Registration History" at bounding box center [152, 375] width 166 height 17
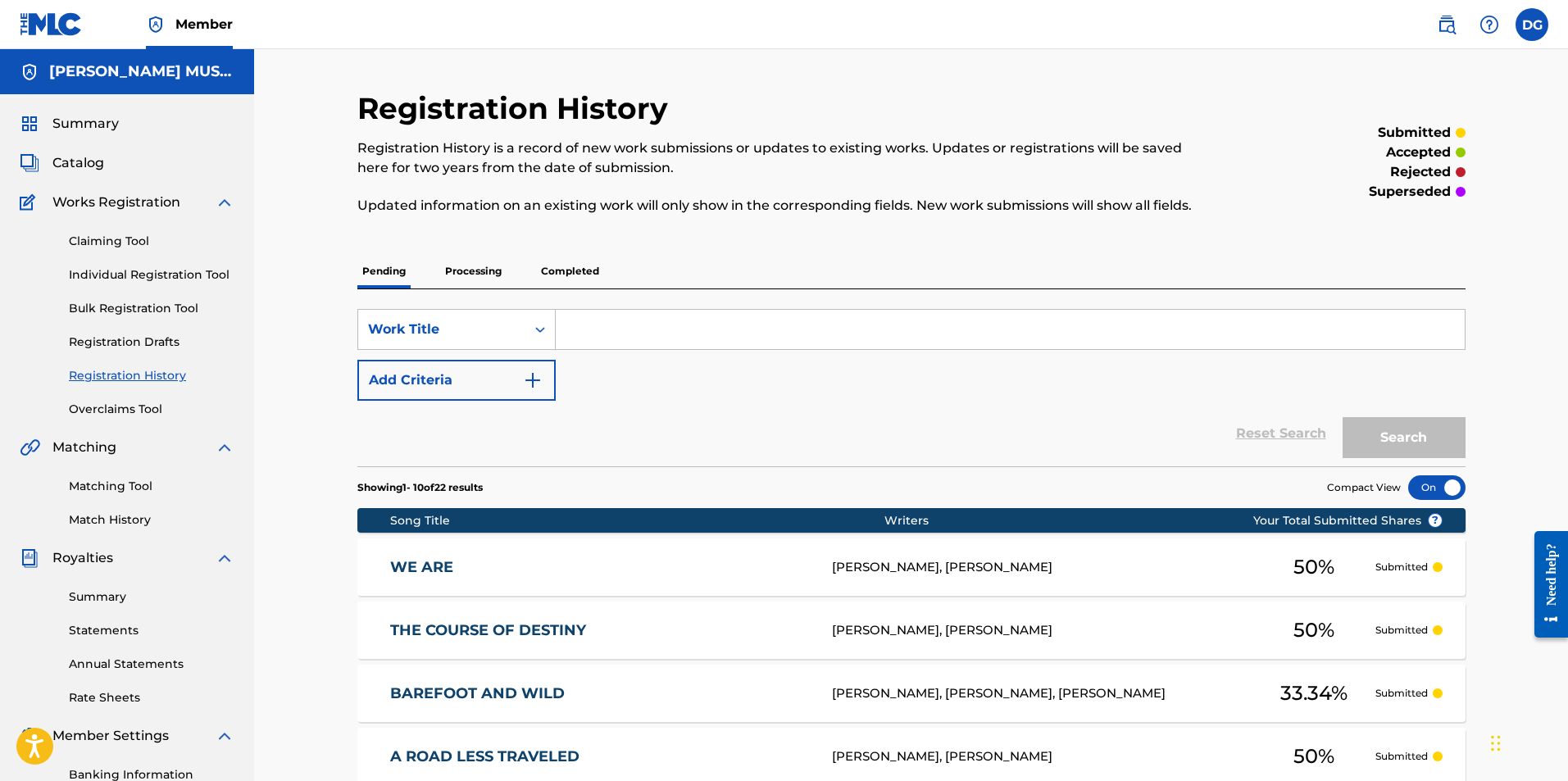
click at [493, 270] on p "Processing" at bounding box center [474, 270] width 66 height 34
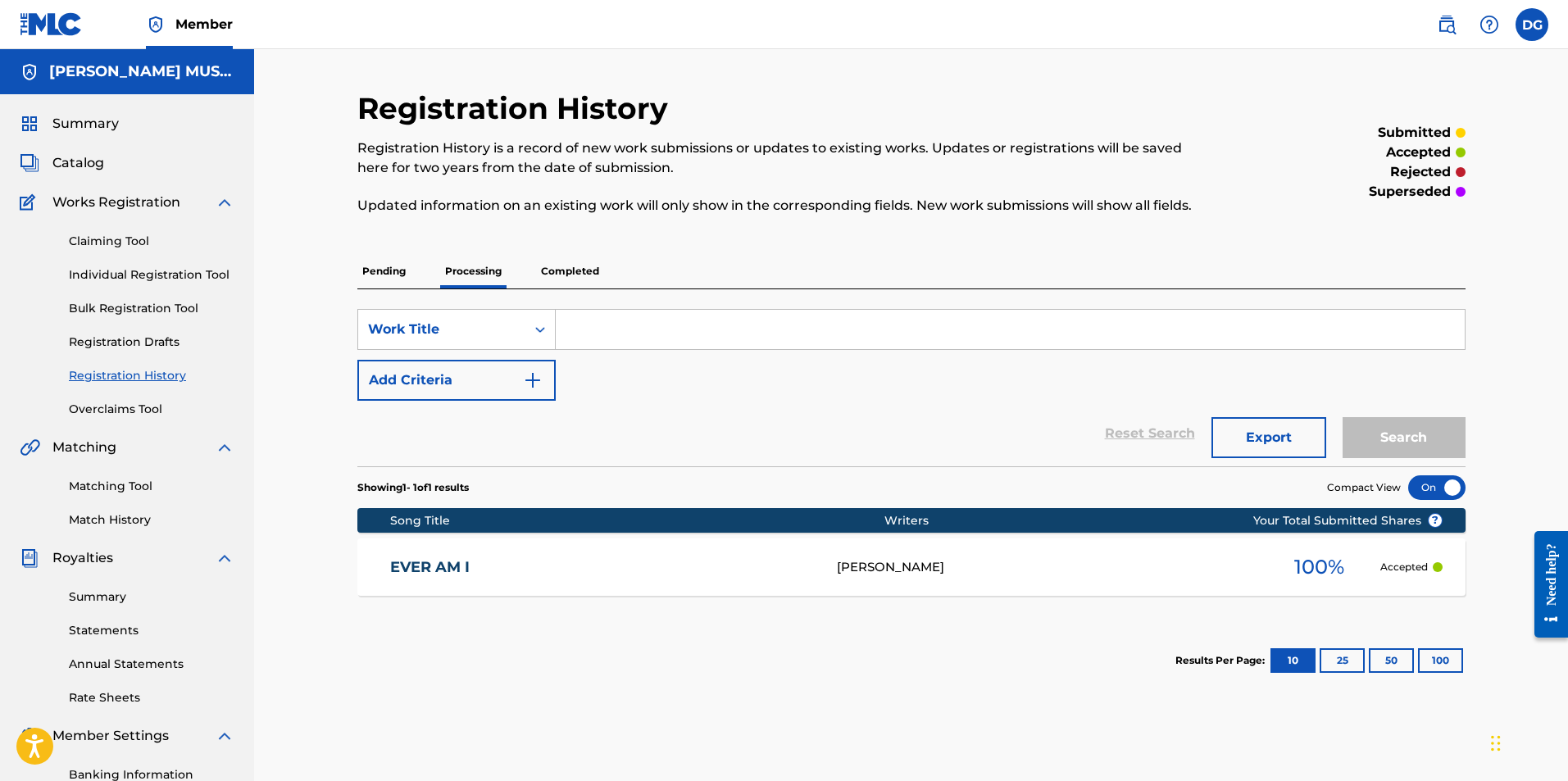
click at [391, 266] on p "Pending" at bounding box center [384, 270] width 53 height 34
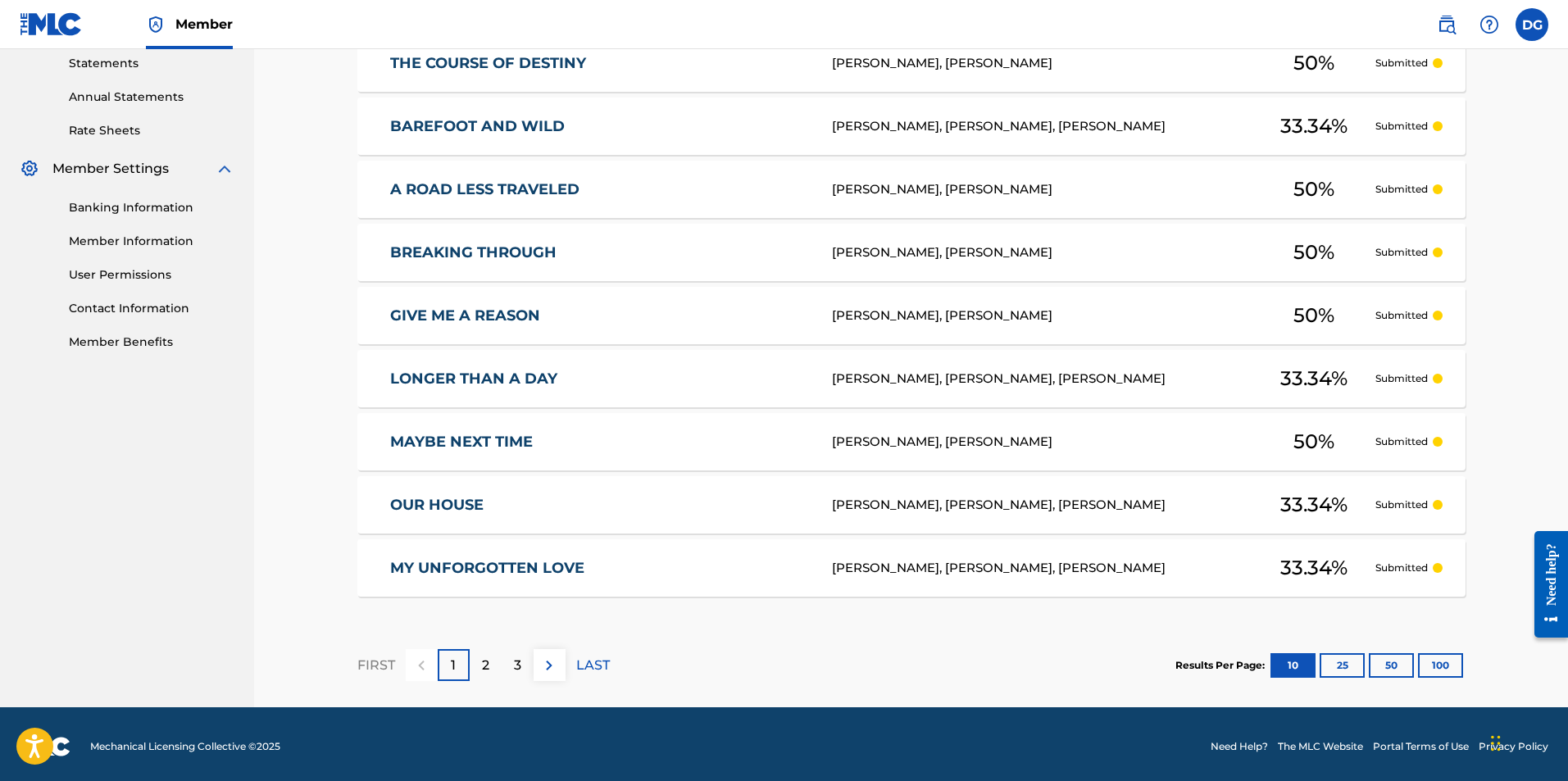
scroll to position [572, 0]
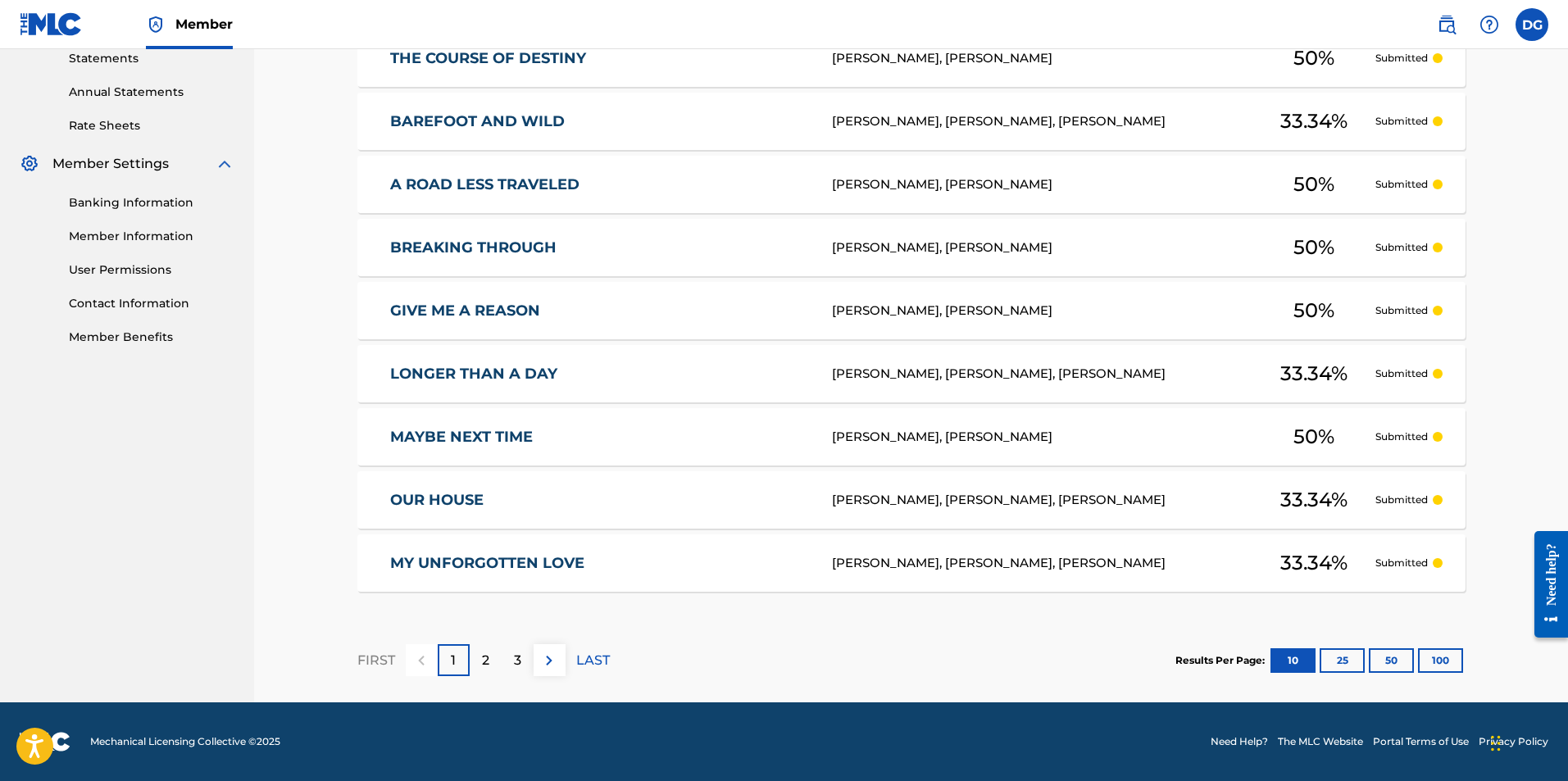
click at [1391, 660] on button "50" at bounding box center [1391, 660] width 45 height 25
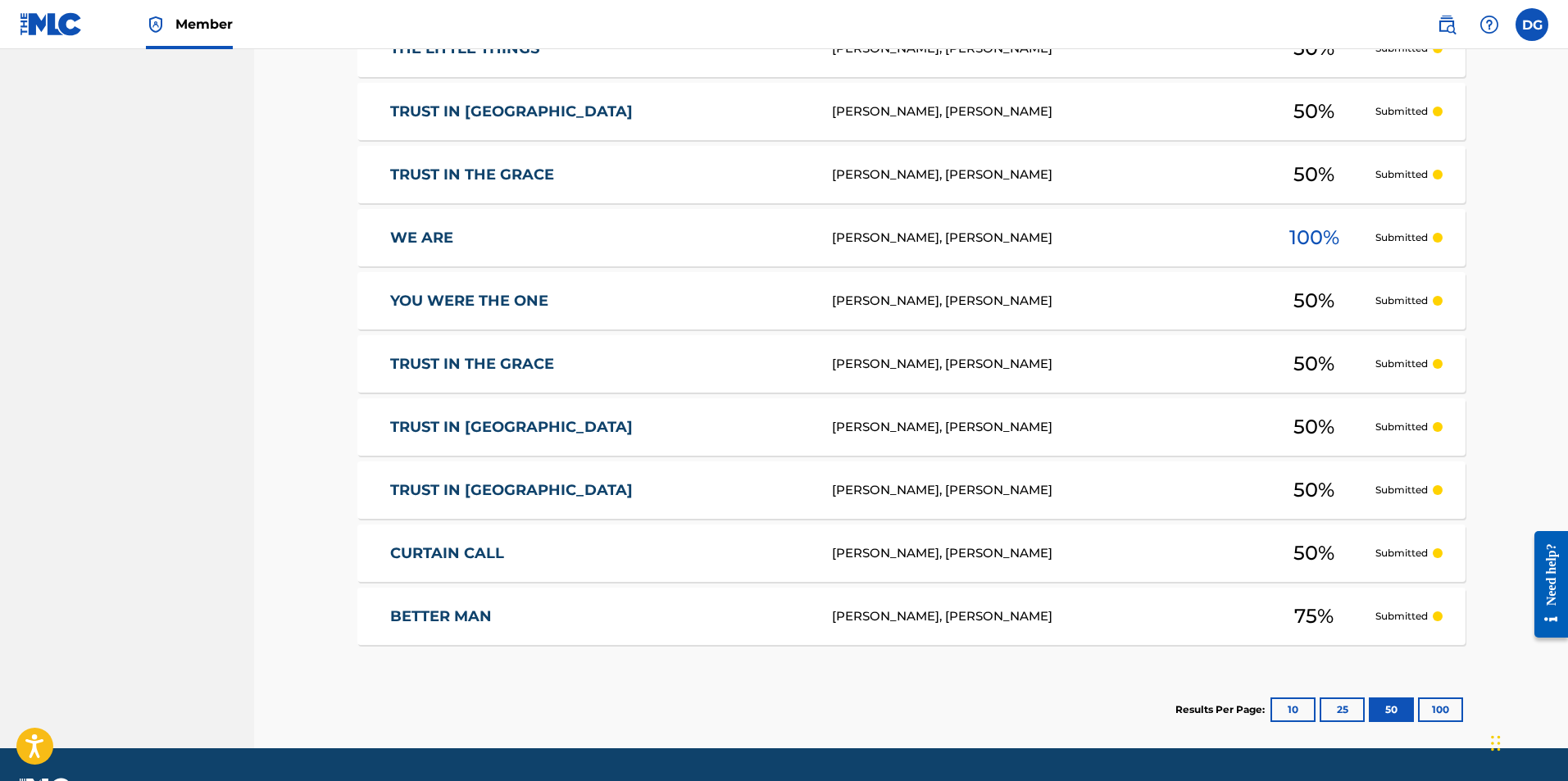
scroll to position [1323, 0]
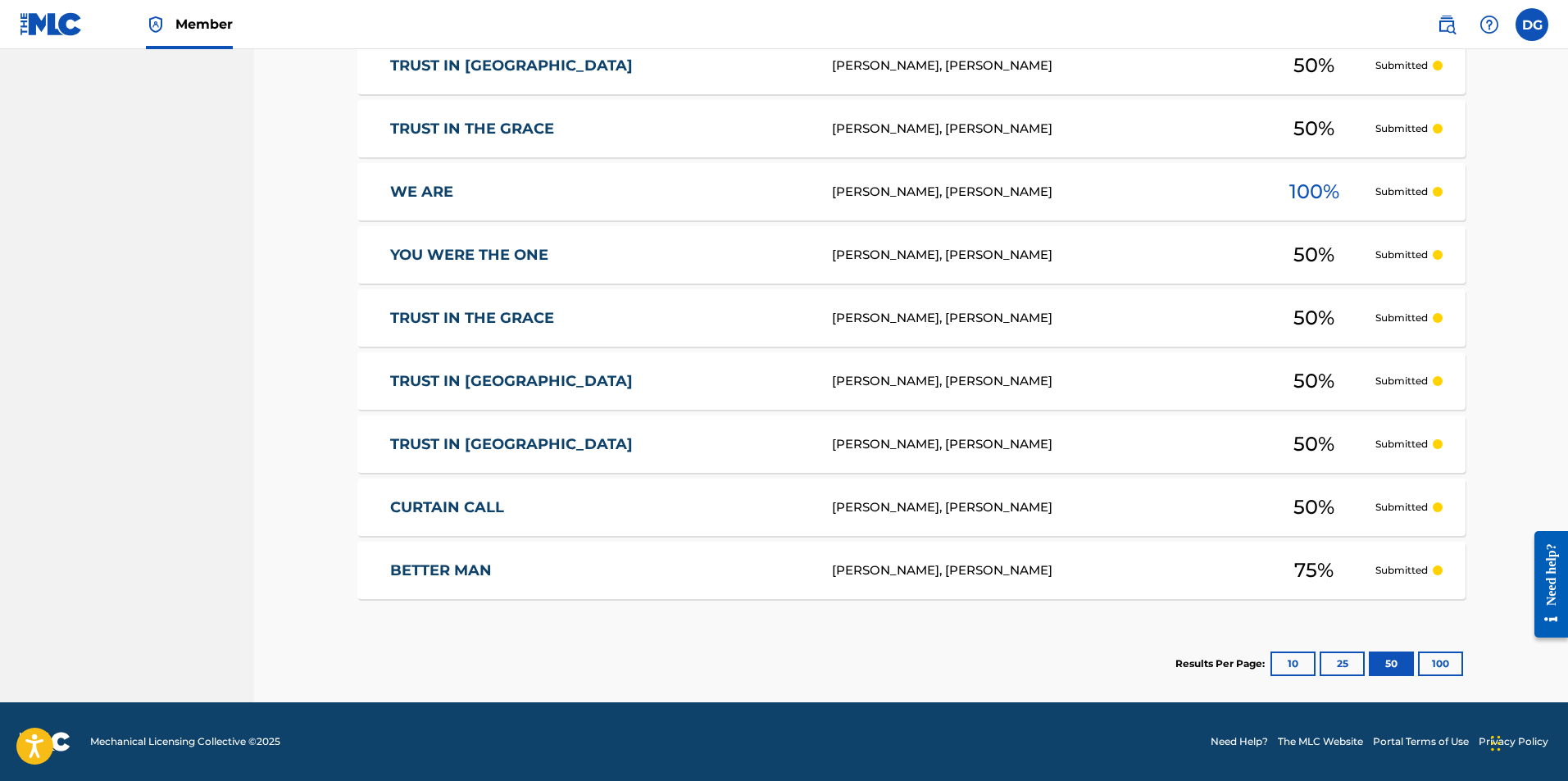
click at [472, 563] on link "BETTER MAN" at bounding box center [600, 570] width 419 height 18
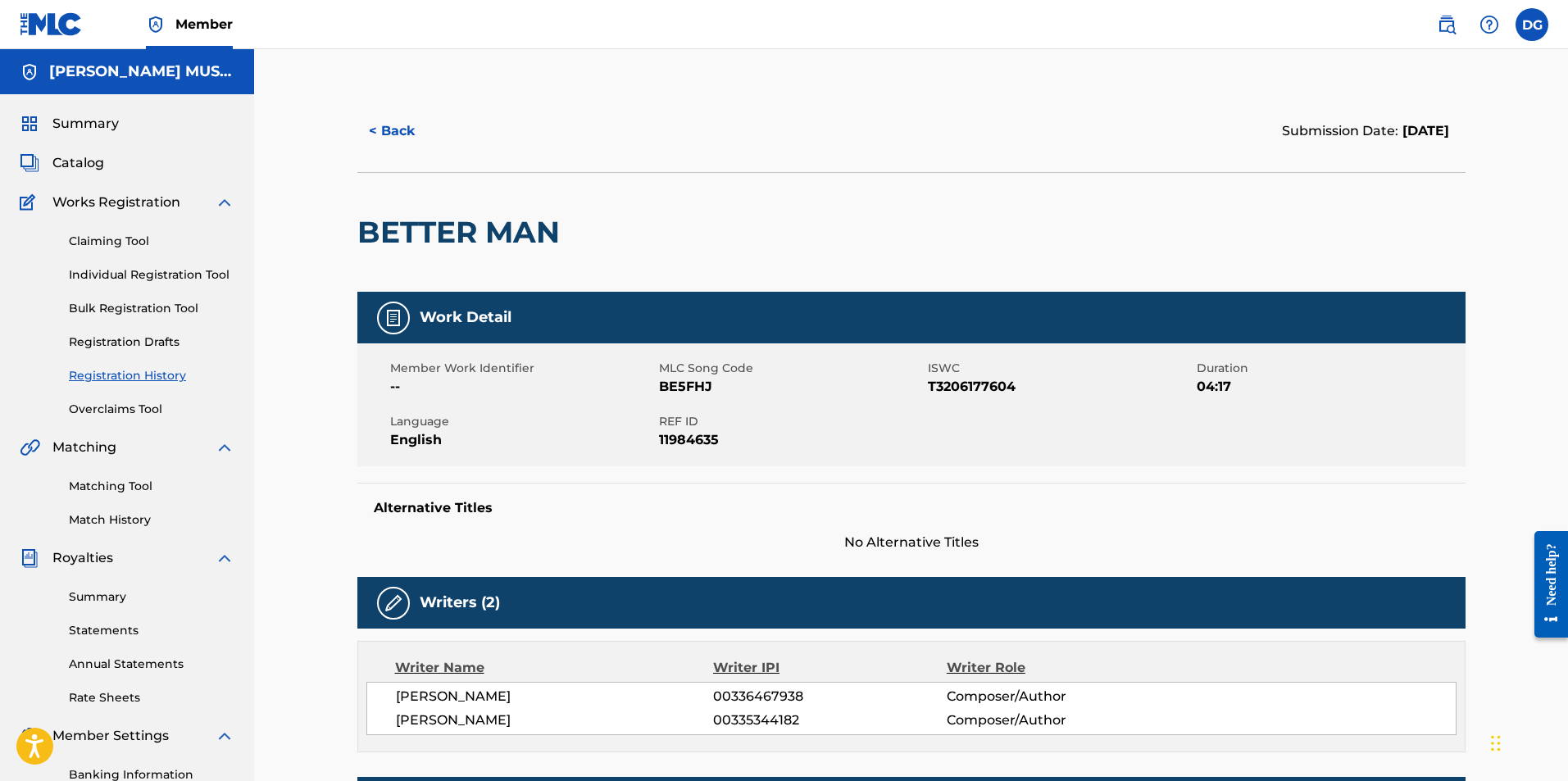
click at [1531, 28] on label at bounding box center [1532, 25] width 33 height 33
click at [1532, 25] on input "DG [PERSON_NAME] [EMAIL_ADDRESS][DOMAIN_NAME] Notification Preferences Profile …" at bounding box center [1532, 25] width 0 height 0
click at [1368, 235] on p "Log out" at bounding box center [1373, 232] width 39 height 15
click at [1532, 25] on input "DG [PERSON_NAME] [EMAIL_ADDRESS][DOMAIN_NAME] Notification Preferences Profile …" at bounding box center [1532, 25] width 0 height 0
